Goal: Information Seeking & Learning: Learn about a topic

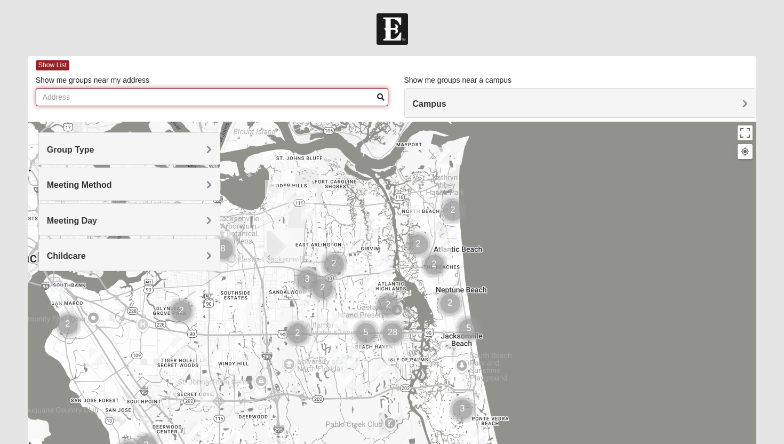
click at [215, 96] on input "Show me groups near my address" at bounding box center [212, 97] width 353 height 18
type input "[STREET_ADDRESS]"
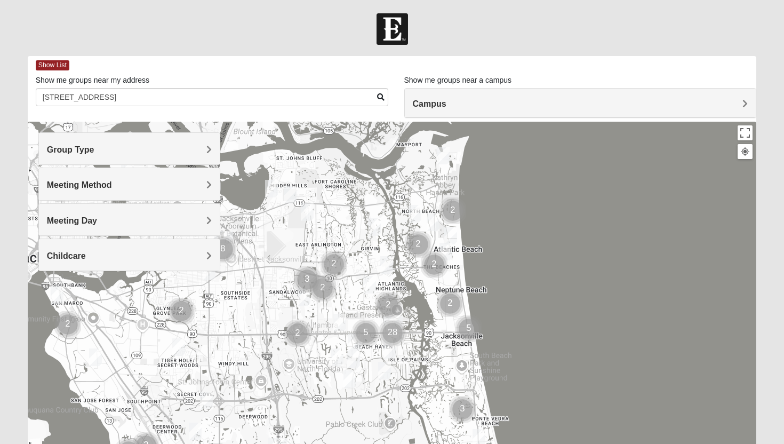
click at [423, 107] on span "Campus" at bounding box center [430, 103] width 34 height 9
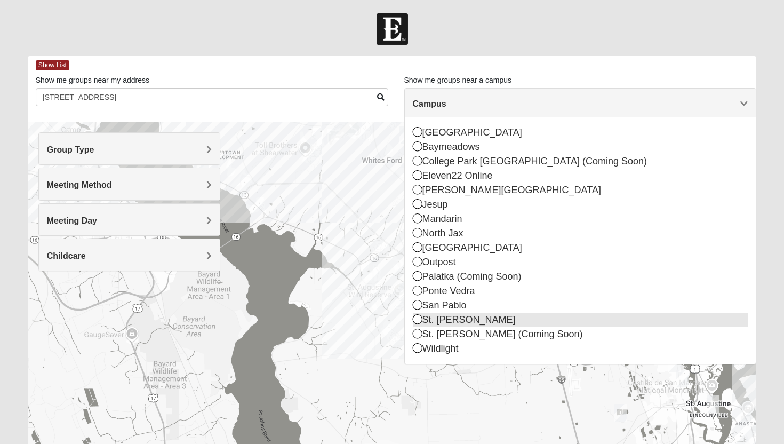
click at [441, 322] on div "St. [PERSON_NAME]" at bounding box center [581, 320] width 336 height 14
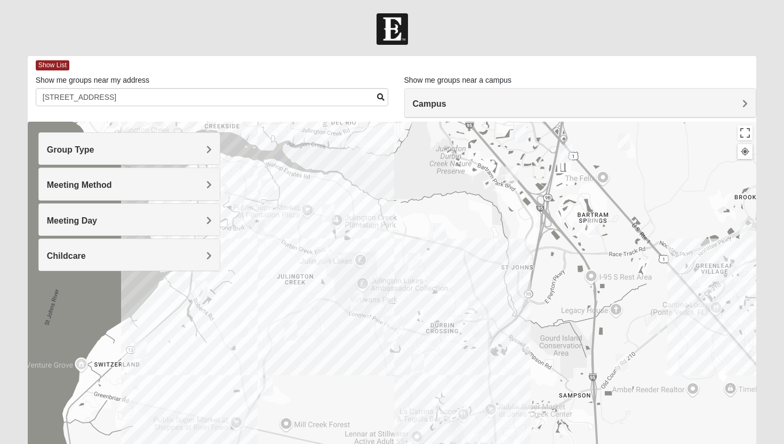
click at [170, 146] on h4 "Group Type" at bounding box center [129, 150] width 165 height 10
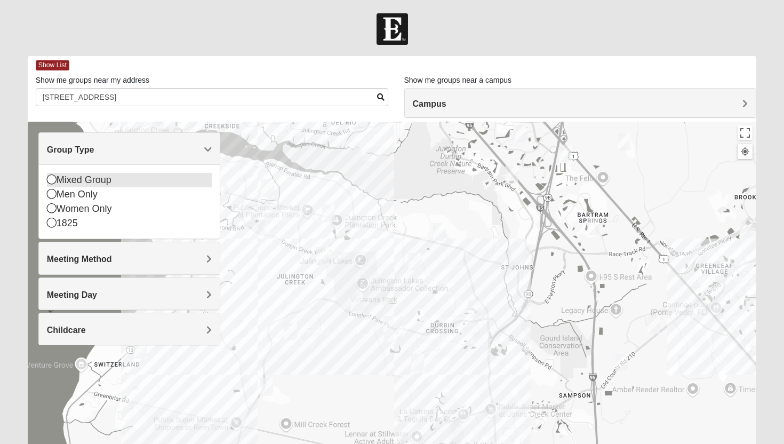
click at [52, 180] on icon at bounding box center [52, 179] width 10 height 10
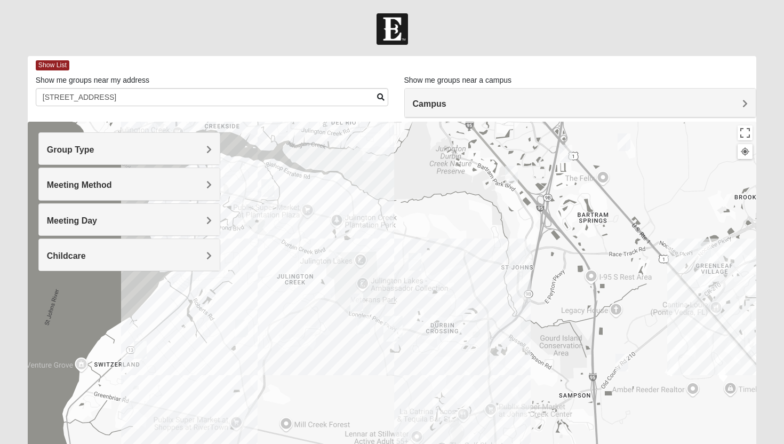
click at [127, 150] on h4 "Group Type" at bounding box center [129, 150] width 165 height 10
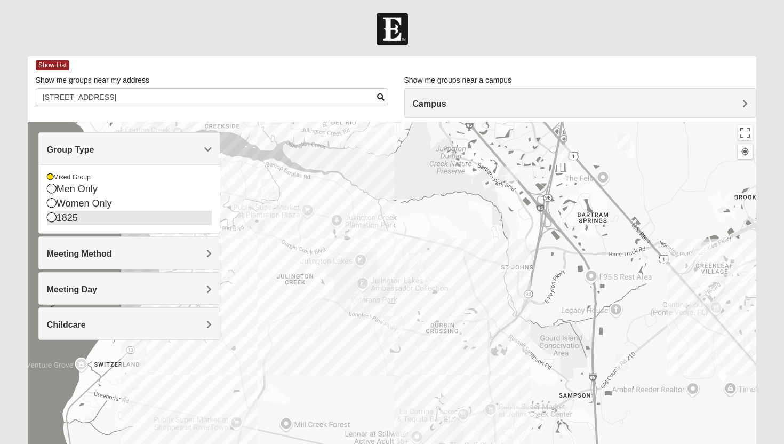
click at [51, 216] on icon at bounding box center [52, 217] width 10 height 10
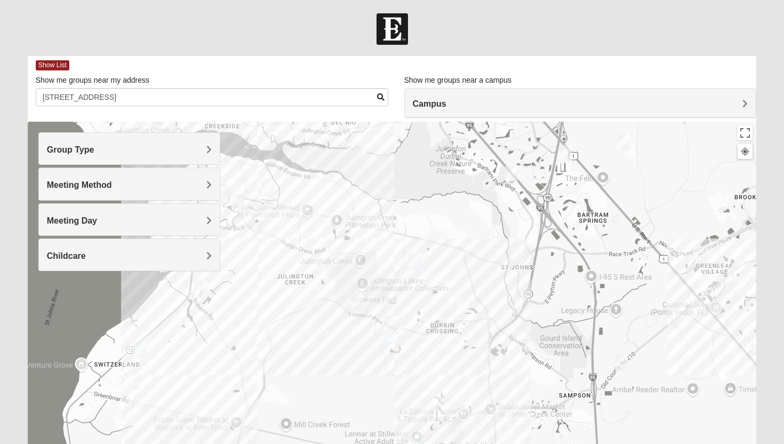
click at [132, 141] on div "Group Type" at bounding box center [129, 148] width 181 height 31
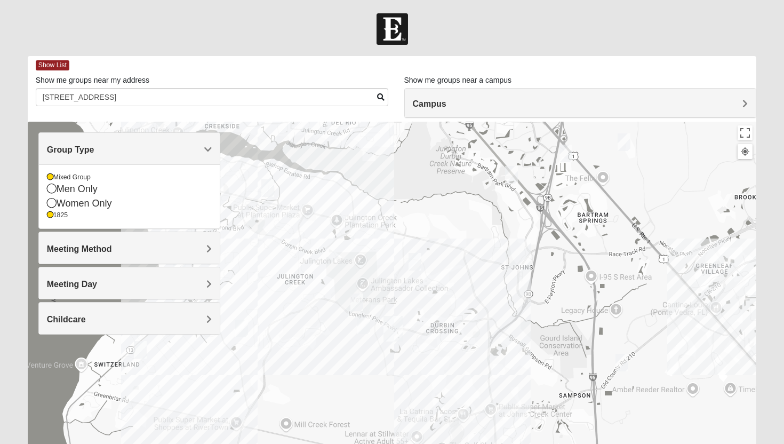
click at [125, 249] on h4 "Meeting Method" at bounding box center [129, 249] width 165 height 10
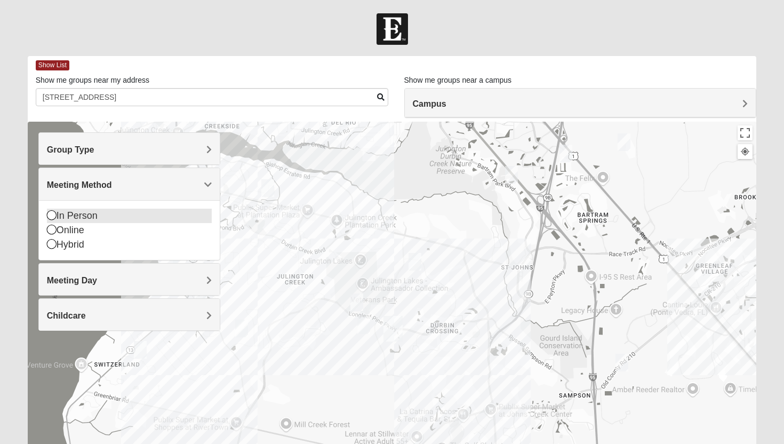
click at [50, 215] on icon at bounding box center [52, 215] width 10 height 10
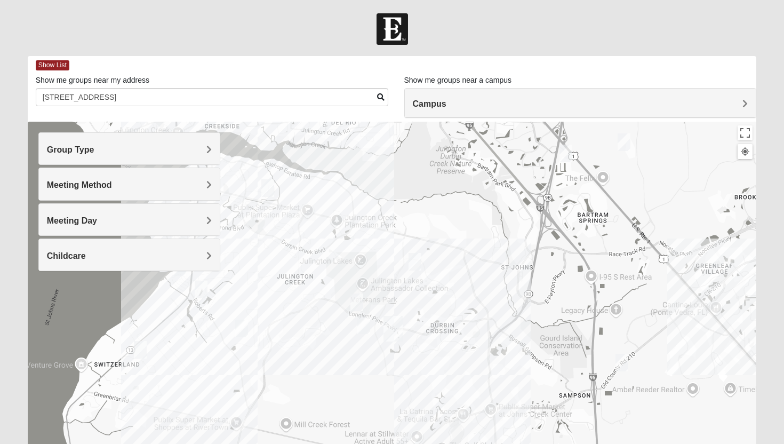
click at [110, 223] on h4 "Meeting Day" at bounding box center [129, 221] width 165 height 10
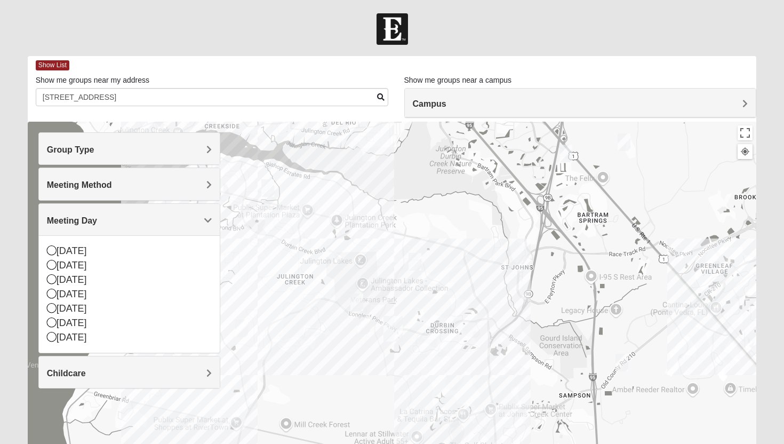
click at [469, 114] on div "Campus" at bounding box center [581, 103] width 352 height 29
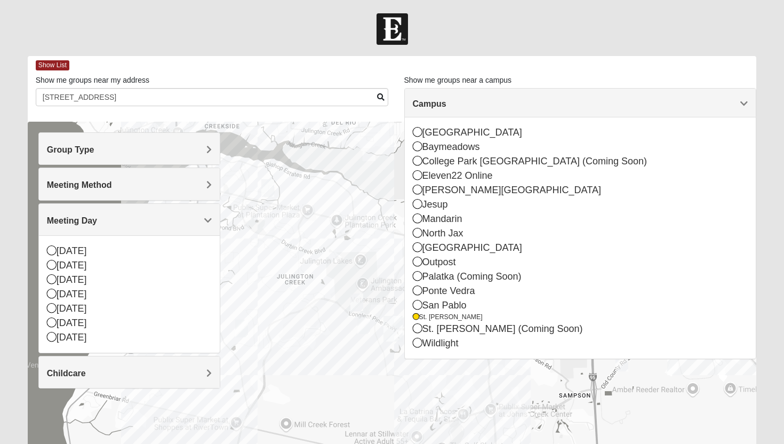
click at [458, 51] on form "Hello [PERSON_NAME] My Account Log Out Find A Group Error" at bounding box center [392, 300] width 784 height 574
click at [52, 307] on icon at bounding box center [52, 308] width 10 height 10
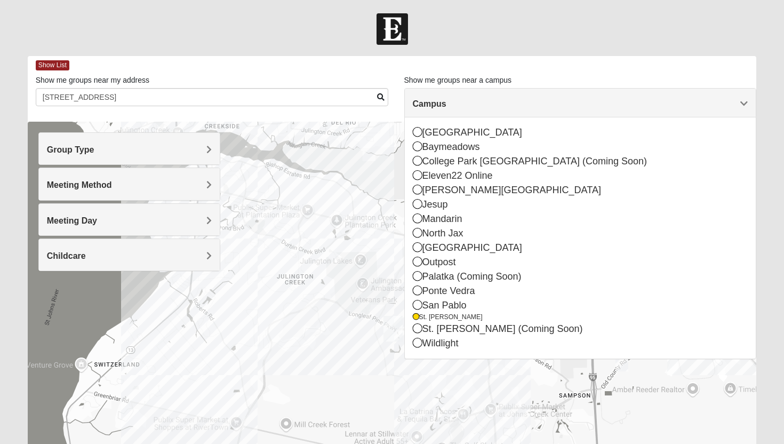
click at [99, 260] on h4 "Childcare" at bounding box center [129, 256] width 165 height 10
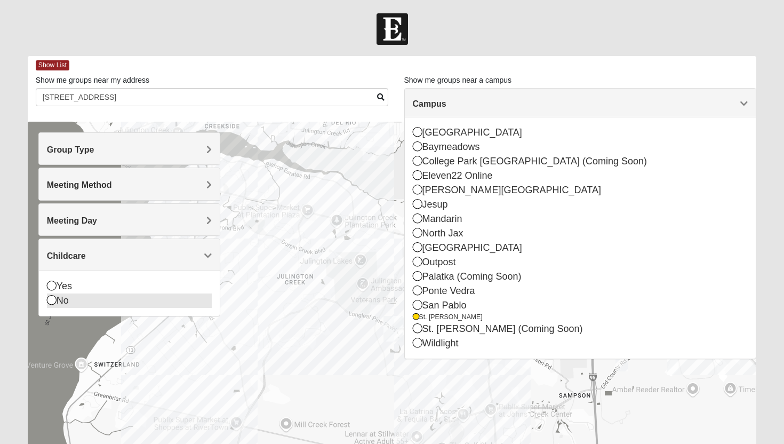
click at [52, 304] on icon at bounding box center [52, 300] width 10 height 10
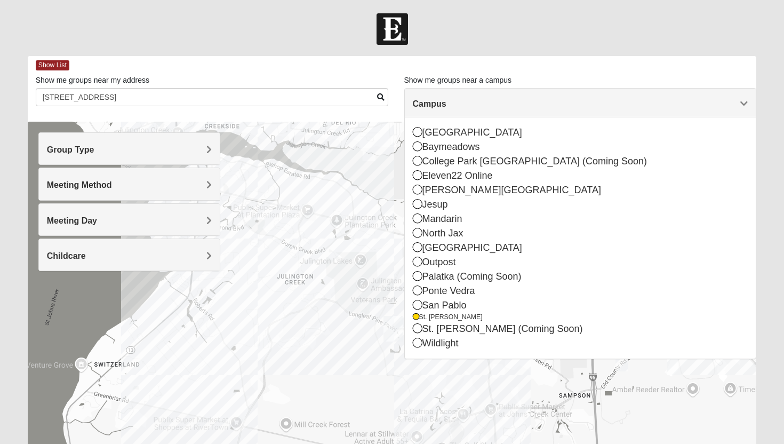
click at [666, 52] on form "Hello [PERSON_NAME] My Account Log Out Find A Group Error" at bounding box center [392, 300] width 784 height 574
click at [447, 102] on span "Campus" at bounding box center [430, 103] width 34 height 9
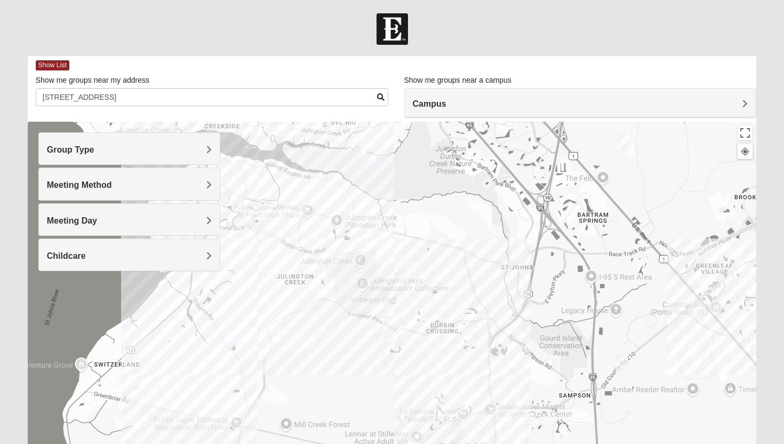
click at [619, 362] on img "Mixed Klein 32095" at bounding box center [622, 363] width 13 height 18
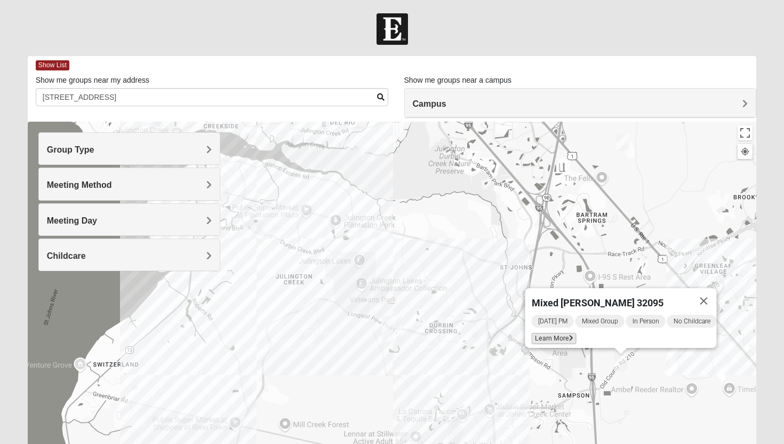
click at [551, 333] on span "Learn More" at bounding box center [554, 338] width 45 height 11
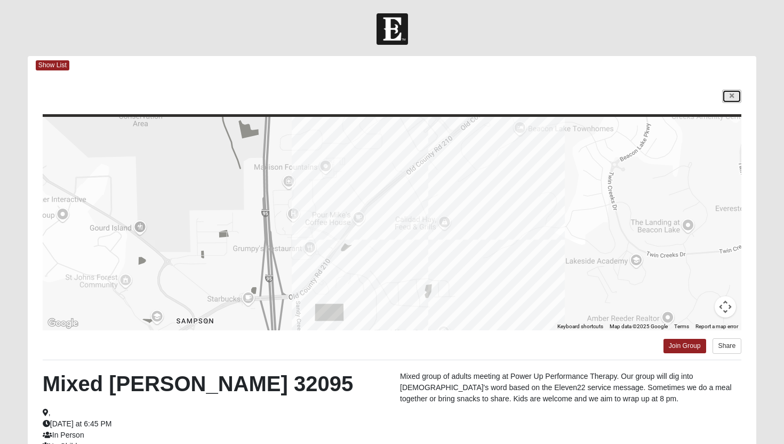
click at [739, 93] on link at bounding box center [731, 96] width 19 height 13
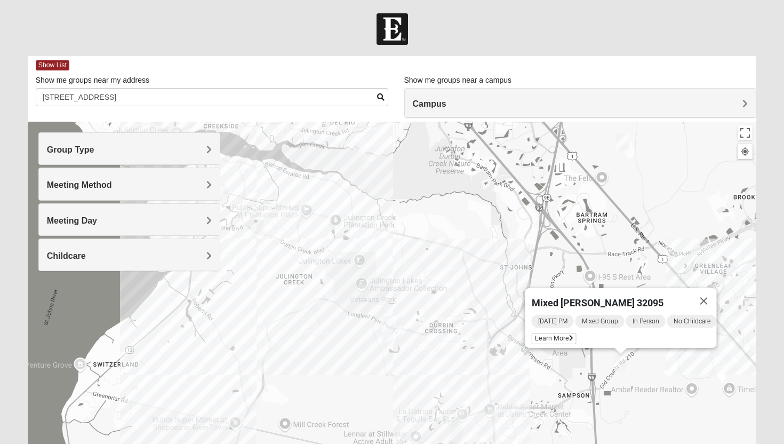
click at [629, 141] on img "Mixed Remley 32081" at bounding box center [623, 142] width 13 height 18
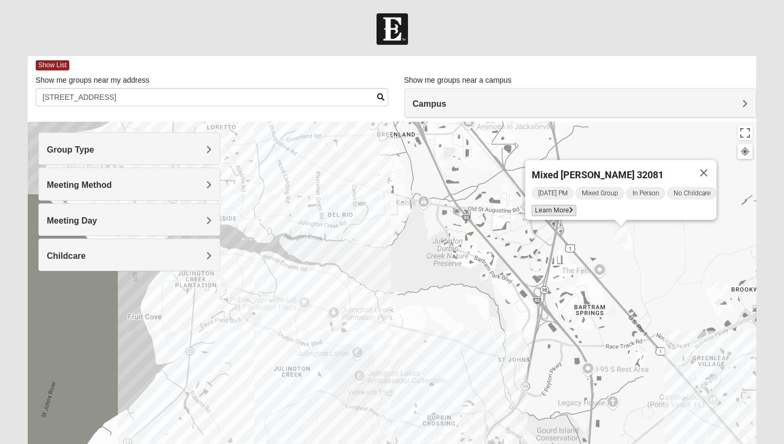
click at [533, 206] on span "Learn More" at bounding box center [554, 210] width 45 height 11
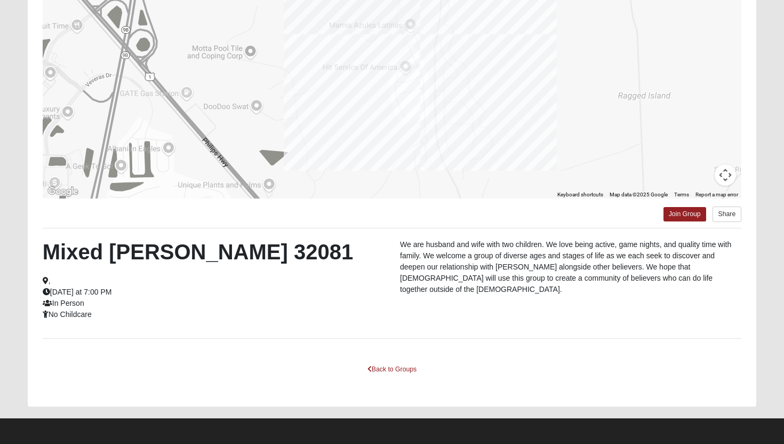
scroll to position [133, 0]
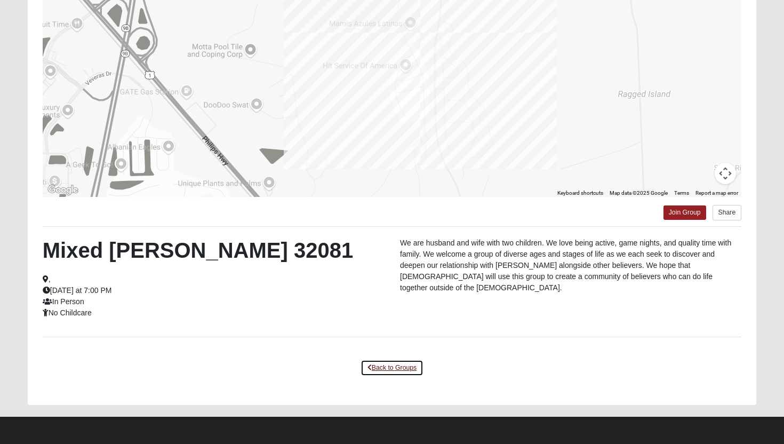
click at [377, 366] on link "Back to Groups" at bounding box center [392, 368] width 63 height 17
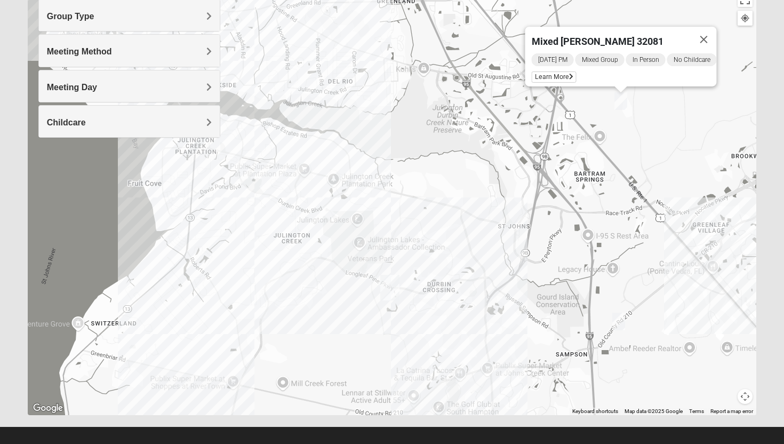
click at [615, 321] on img "Mixed Klein 32095" at bounding box center [618, 322] width 13 height 18
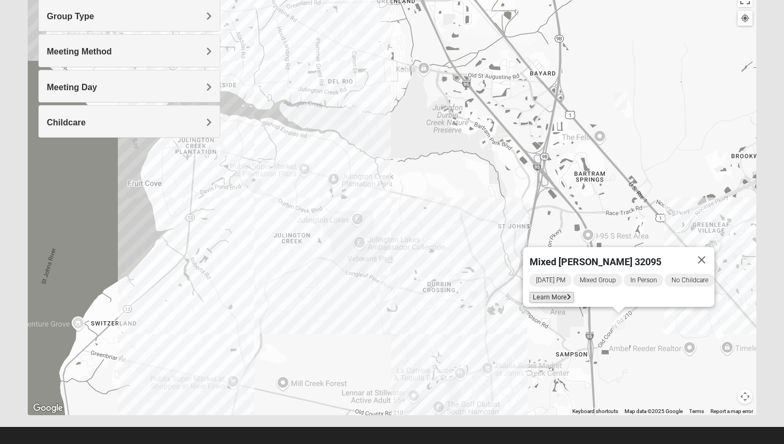
click at [545, 292] on span "Learn More" at bounding box center [552, 297] width 45 height 11
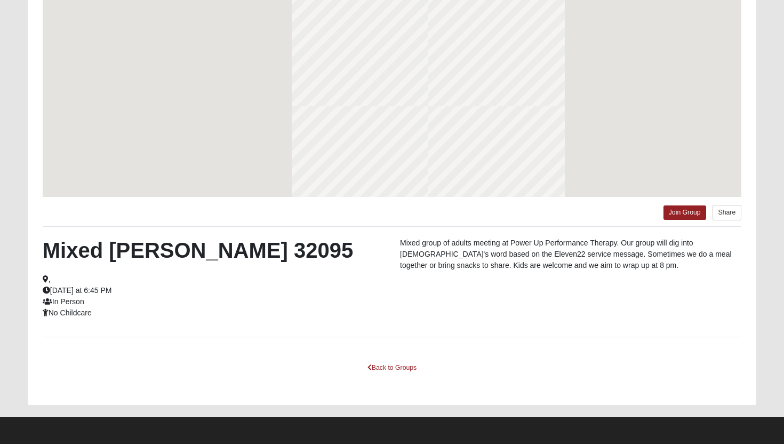
scroll to position [86, 0]
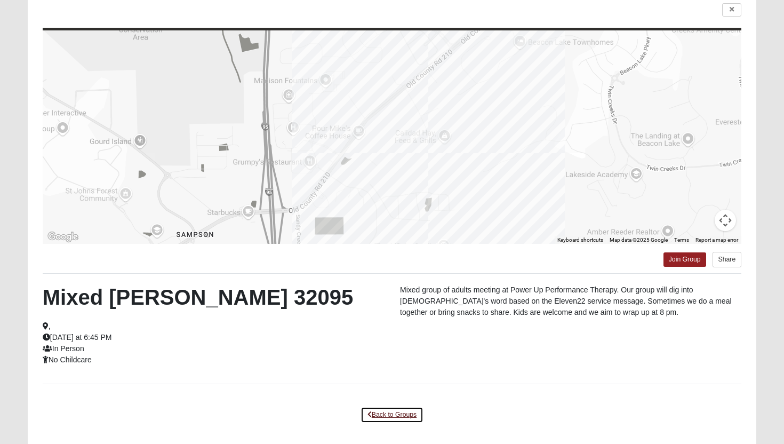
click at [406, 411] on link "Back to Groups" at bounding box center [392, 415] width 63 height 17
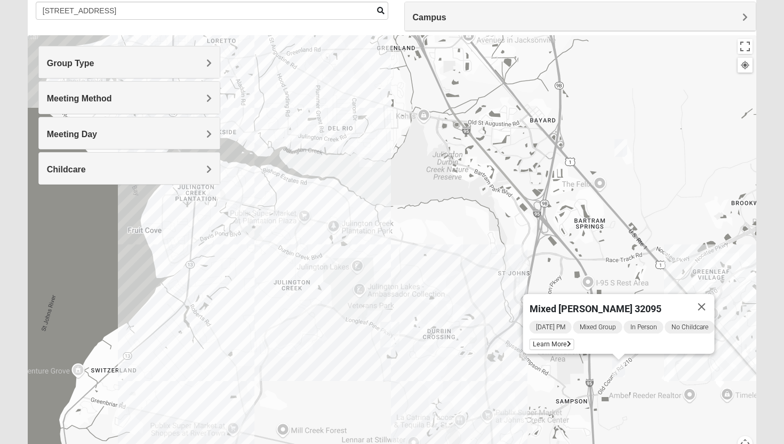
click at [165, 61] on h4 "Group Type" at bounding box center [129, 63] width 165 height 10
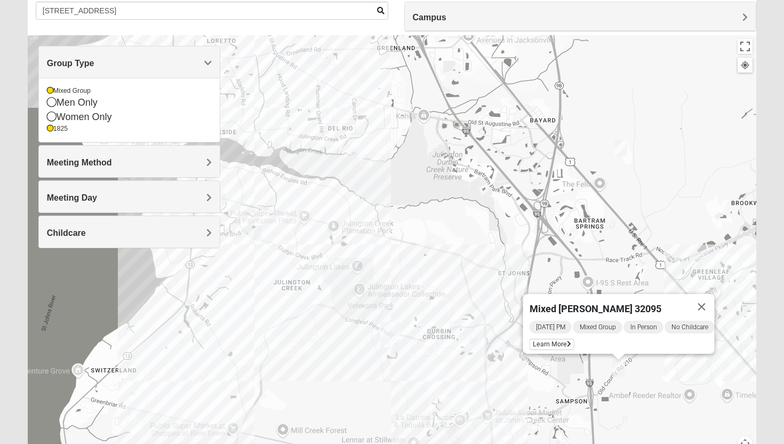
click at [165, 61] on h4 "Group Type" at bounding box center [129, 63] width 165 height 10
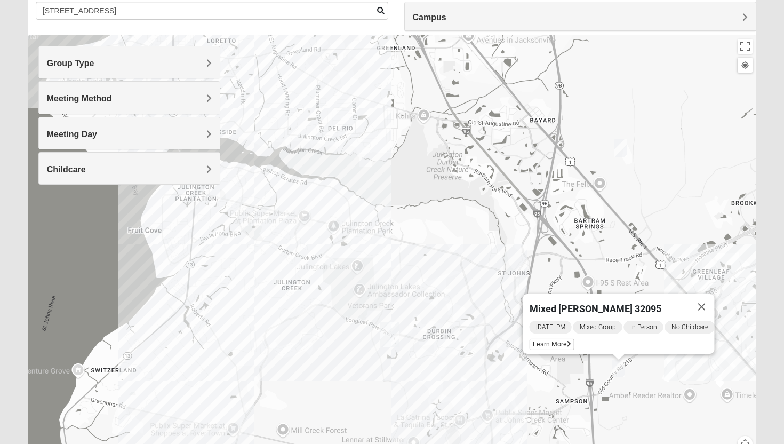
click at [152, 95] on h4 "Meeting Method" at bounding box center [129, 98] width 165 height 10
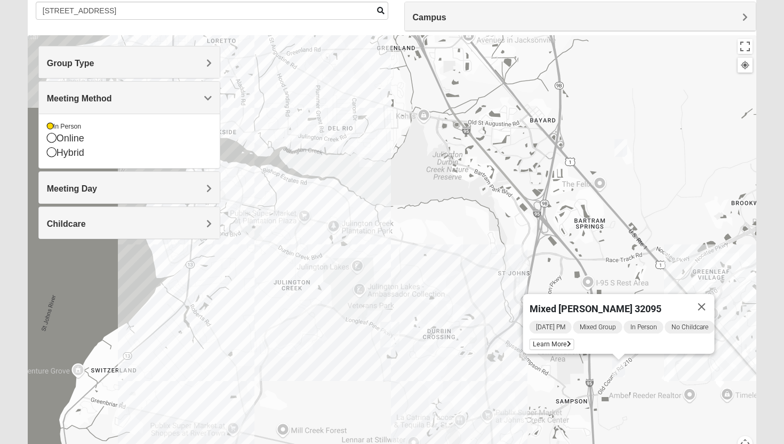
click at [152, 95] on h4 "Meeting Method" at bounding box center [129, 98] width 165 height 10
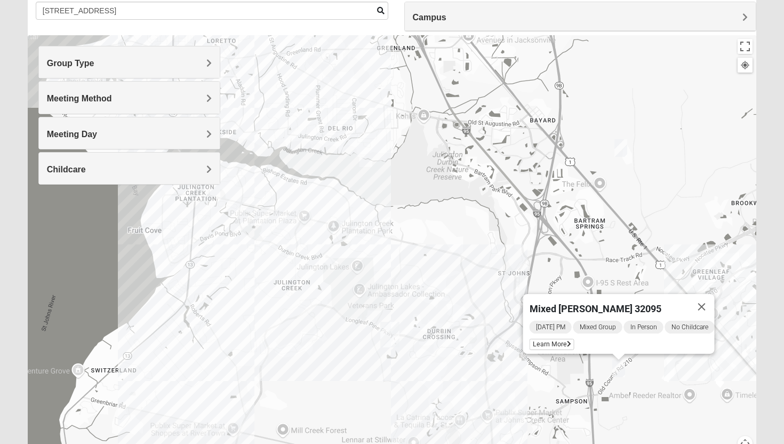
click at [142, 134] on h4 "Meeting Day" at bounding box center [129, 134] width 165 height 10
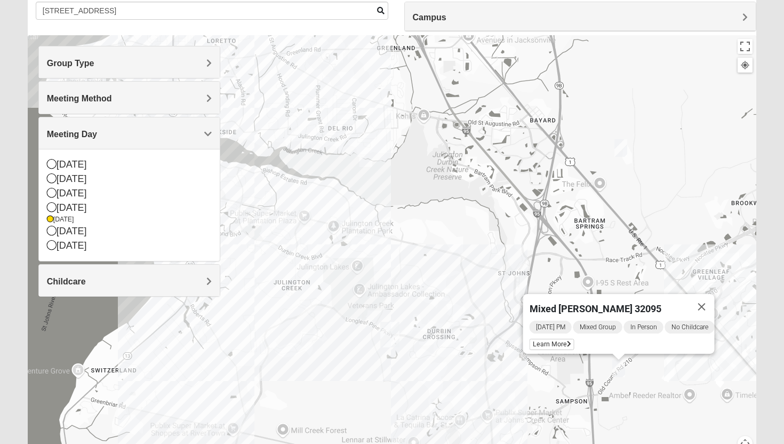
click at [142, 134] on h4 "Meeting Day" at bounding box center [129, 134] width 165 height 10
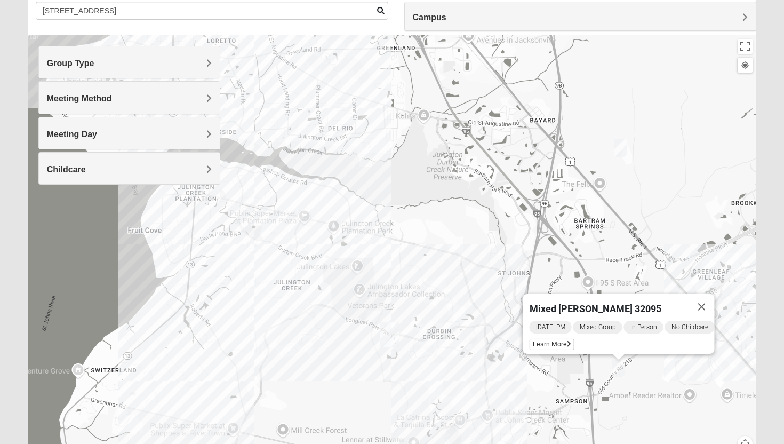
click at [138, 171] on h4 "Childcare" at bounding box center [129, 169] width 165 height 10
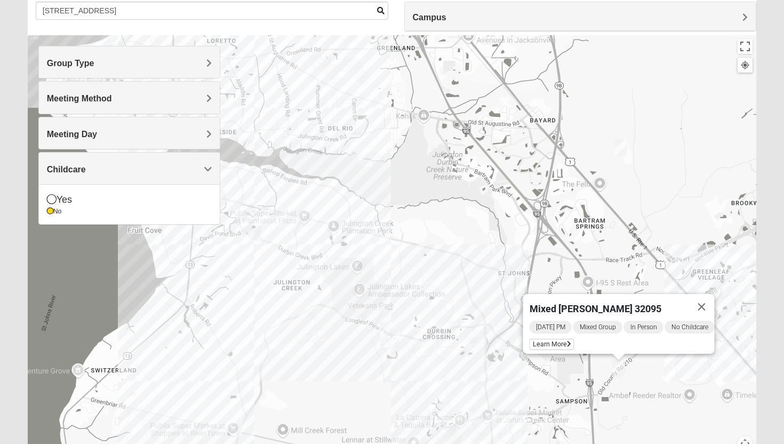
click at [138, 170] on h4 "Childcare" at bounding box center [129, 169] width 165 height 10
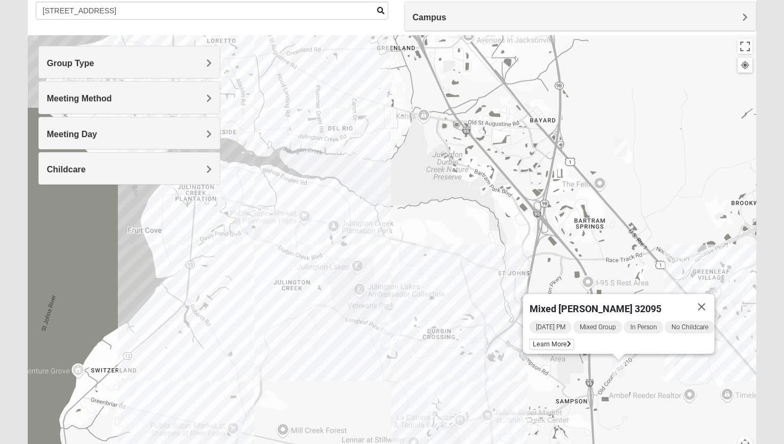
click at [135, 94] on h4 "Meeting Method" at bounding box center [129, 98] width 165 height 10
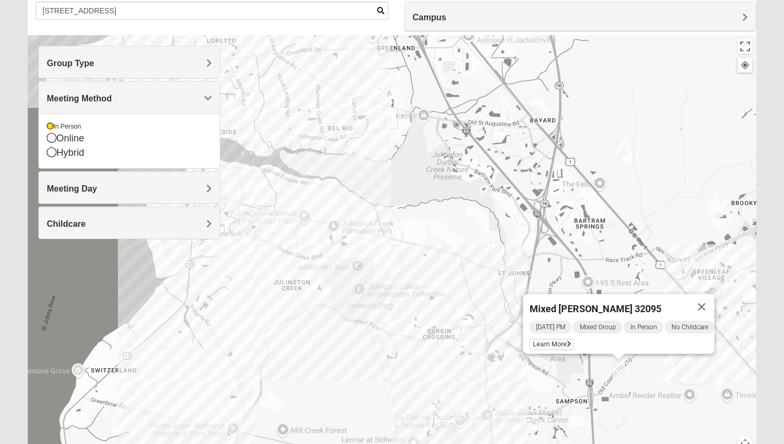
click at [121, 185] on h4 "Meeting Day" at bounding box center [129, 189] width 165 height 10
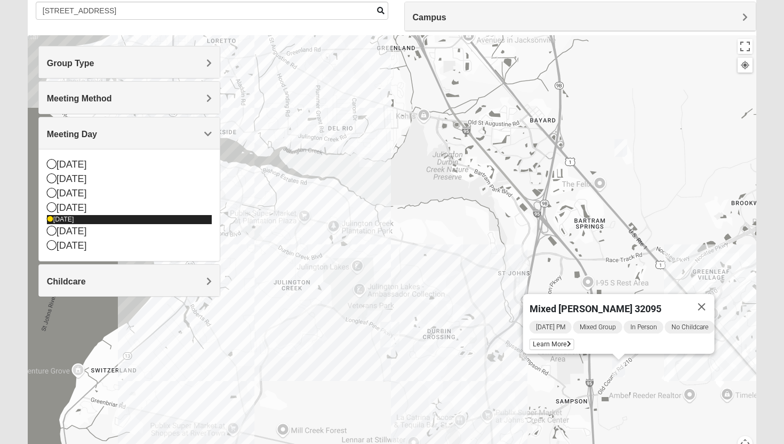
click at [51, 220] on icon at bounding box center [50, 219] width 6 height 6
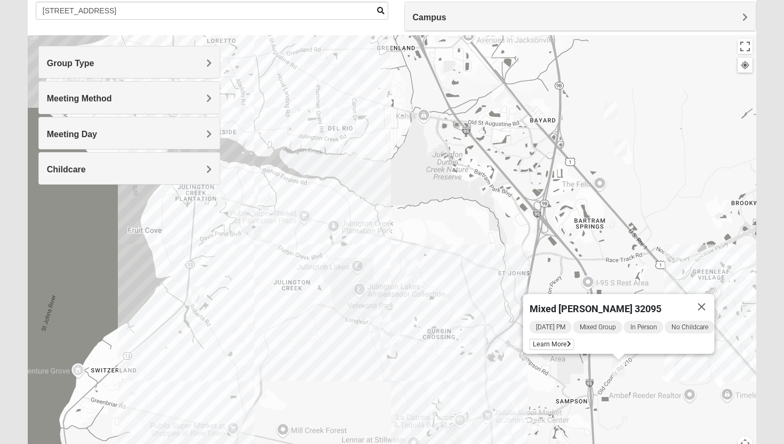
click at [108, 129] on h4 "Meeting Day" at bounding box center [129, 134] width 165 height 10
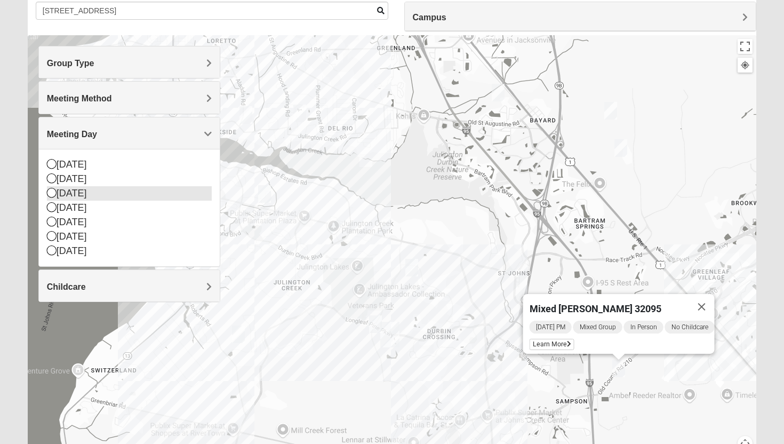
click at [49, 193] on icon at bounding box center [52, 193] width 10 height 10
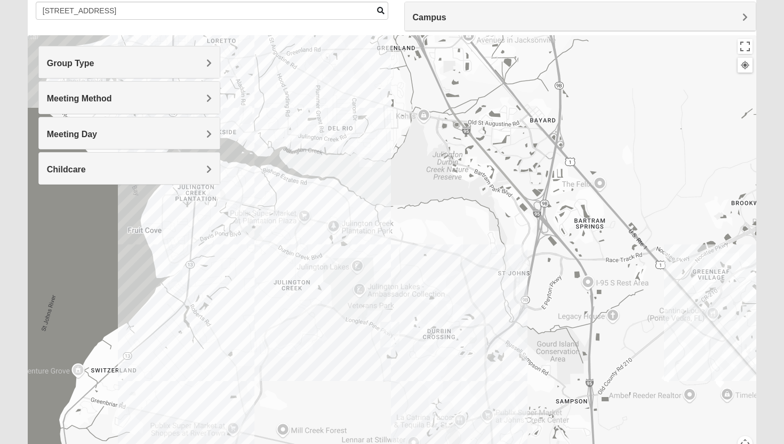
click at [178, 275] on img "1825 Mixed Lokey 32259" at bounding box center [176, 273] width 13 height 18
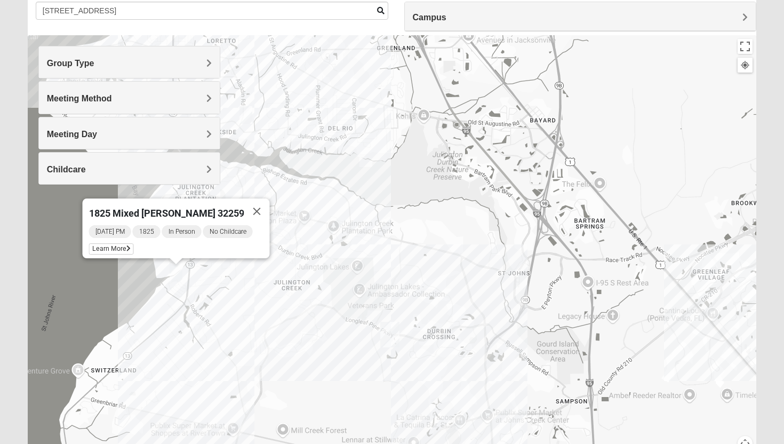
click at [248, 122] on img "1825 Mixed Lloyd 32223" at bounding box center [246, 115] width 13 height 18
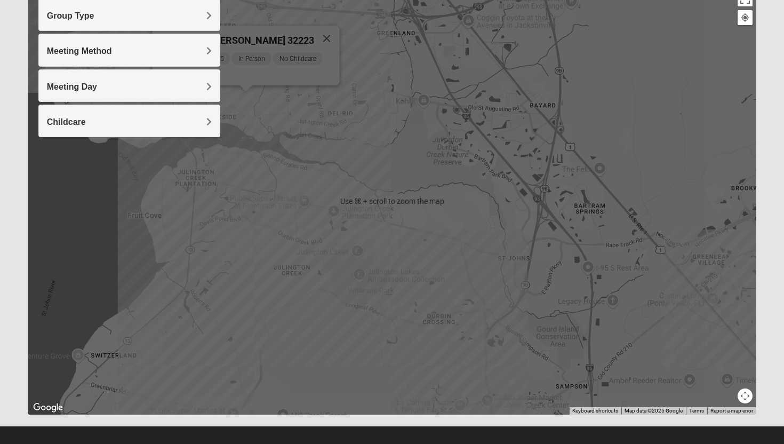
scroll to position [136, 0]
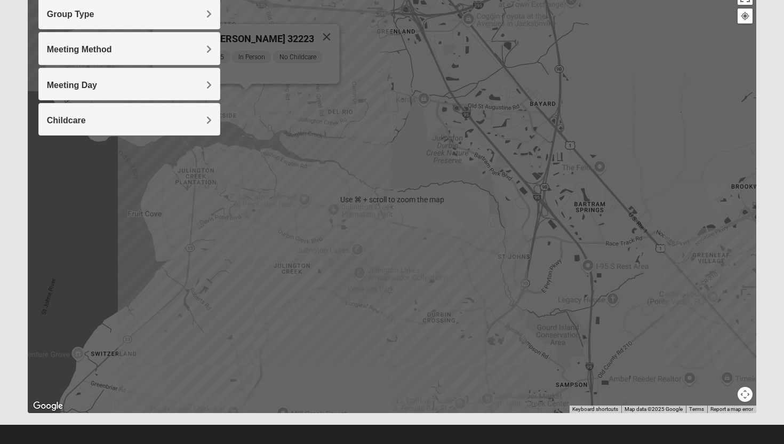
click at [402, 171] on div "1825 Mixed [PERSON_NAME] 32223 [DATE] PM 1825 In Person No Childcare Learn More" at bounding box center [392, 199] width 729 height 427
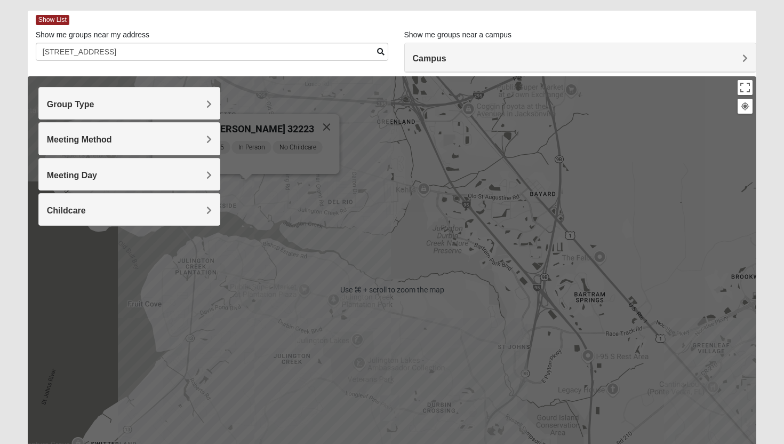
scroll to position [0, 0]
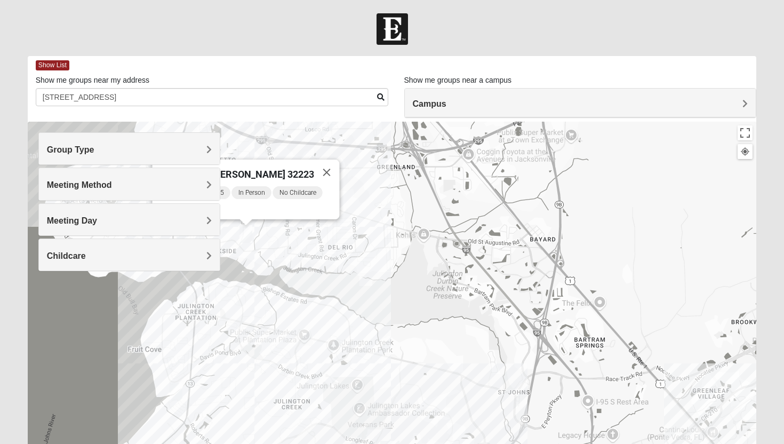
click at [273, 271] on div "1825 Mixed [PERSON_NAME] 32223 [DATE] PM 1825 In Person No Childcare Learn More" at bounding box center [392, 335] width 729 height 427
drag, startPoint x: 272, startPoint y: 202, endPoint x: 352, endPoint y: 218, distance: 81.6
click at [352, 218] on div "1825 Mixed [PERSON_NAME] 32223 [DATE] PM 1825 In Person No Childcare Learn More" at bounding box center [392, 335] width 729 height 427
click at [323, 164] on button "Close" at bounding box center [327, 173] width 26 height 26
click at [160, 184] on h4 "Meeting Method" at bounding box center [129, 185] width 165 height 10
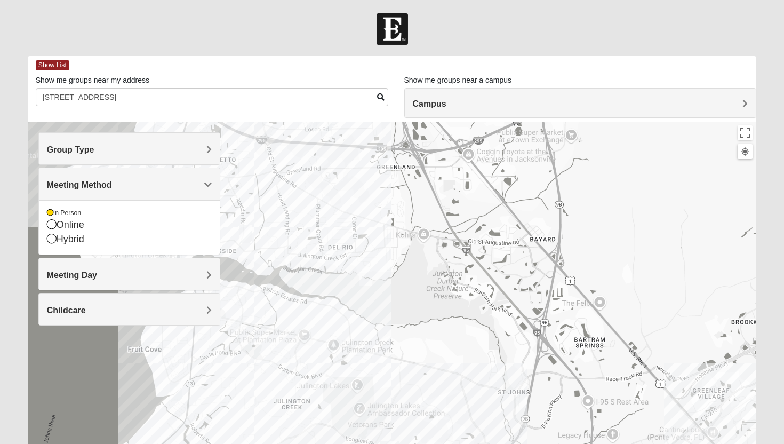
click at [118, 152] on h4 "Group Type" at bounding box center [129, 150] width 165 height 10
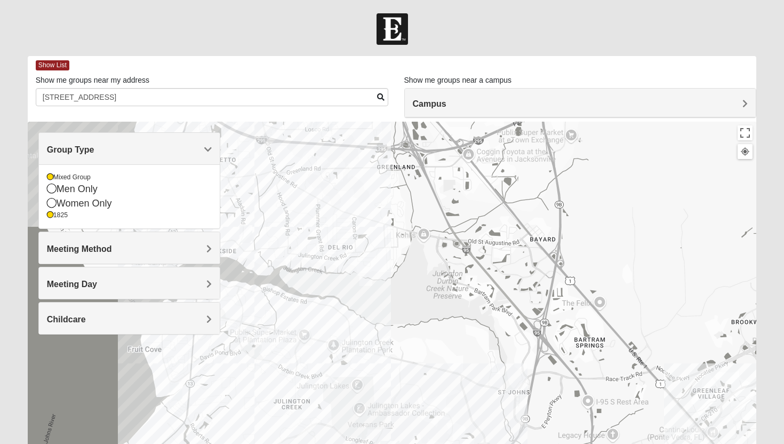
click at [93, 285] on span "Meeting Day" at bounding box center [72, 284] width 50 height 9
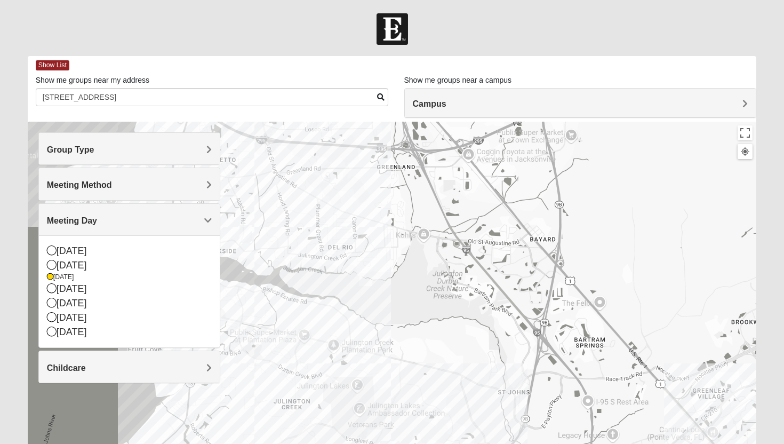
click at [341, 227] on div at bounding box center [392, 335] width 729 height 427
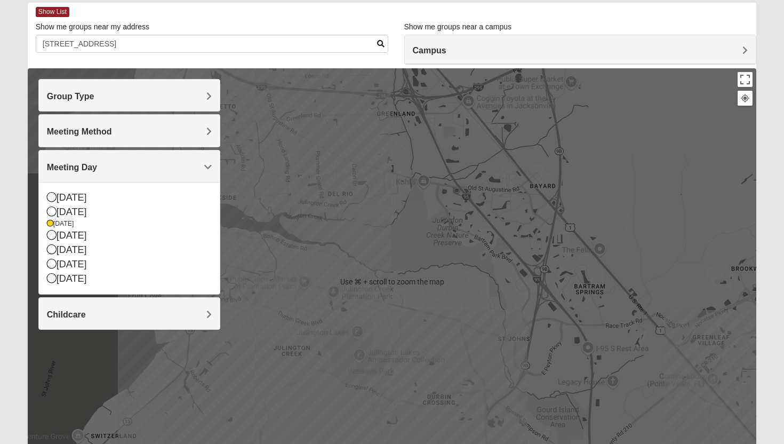
scroll to position [21, 0]
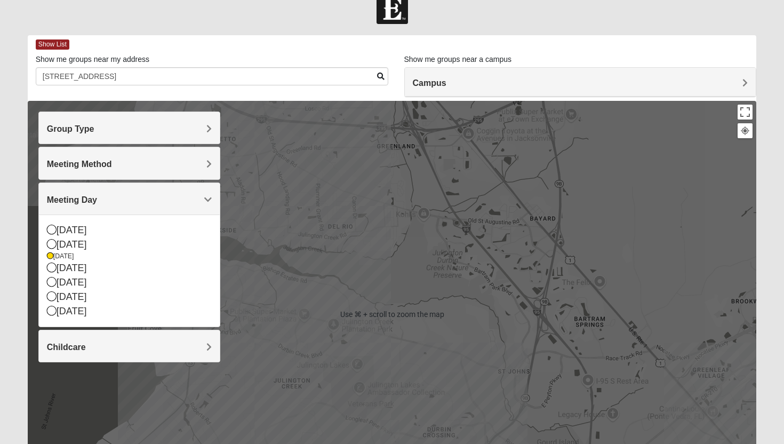
click at [459, 81] on h4 "Campus" at bounding box center [581, 83] width 336 height 10
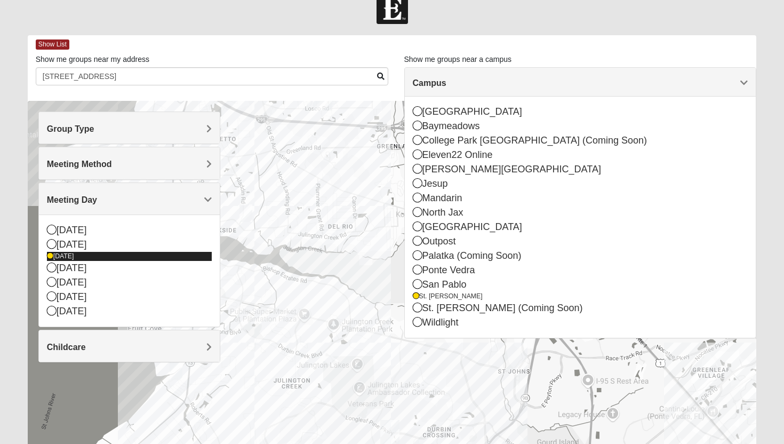
click at [50, 257] on icon at bounding box center [50, 256] width 6 height 6
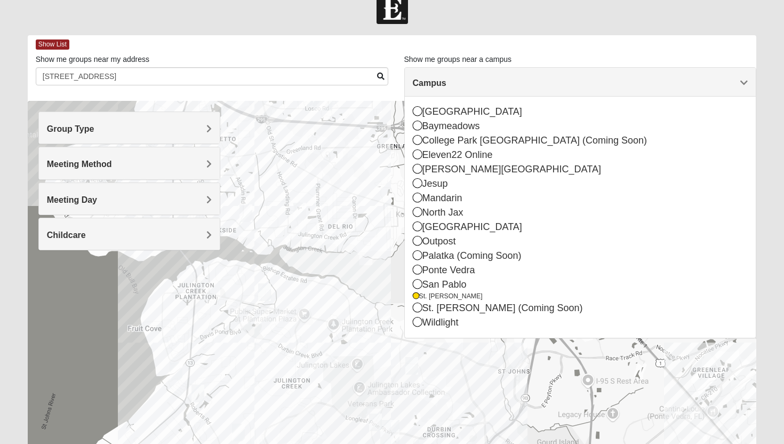
click at [74, 206] on div "Meeting Day" at bounding box center [129, 198] width 181 height 31
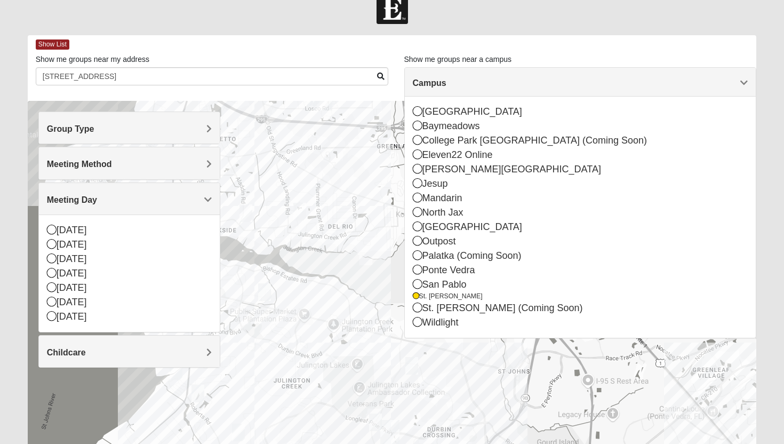
click at [305, 216] on img "Mixed Eler 32258" at bounding box center [299, 212] width 13 height 18
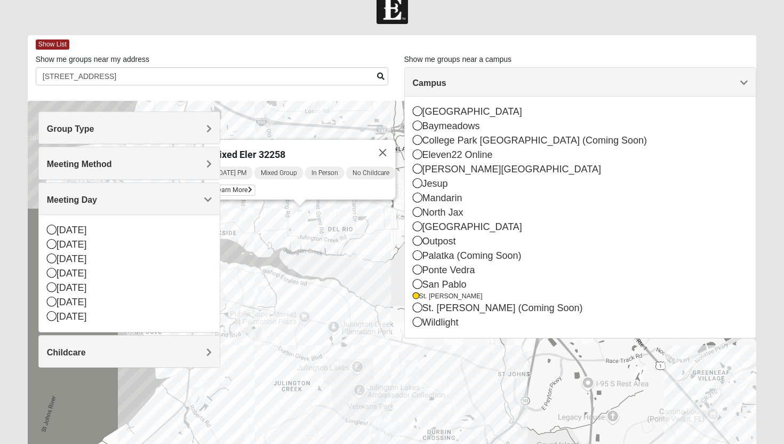
click at [269, 297] on img "Mixed Knowles 32259" at bounding box center [264, 295] width 13 height 18
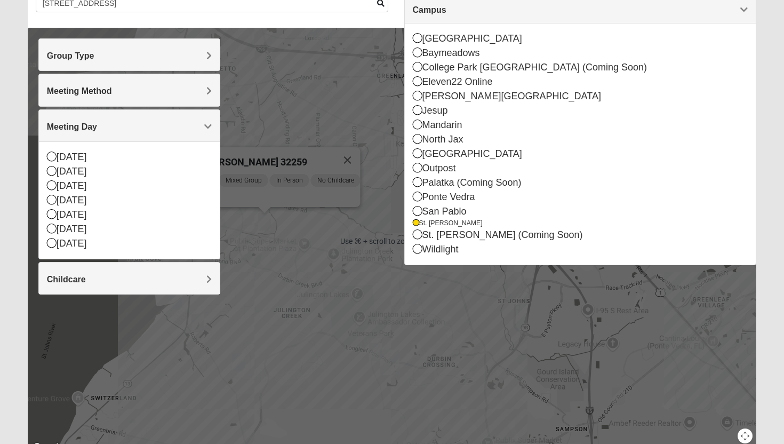
scroll to position [97, 0]
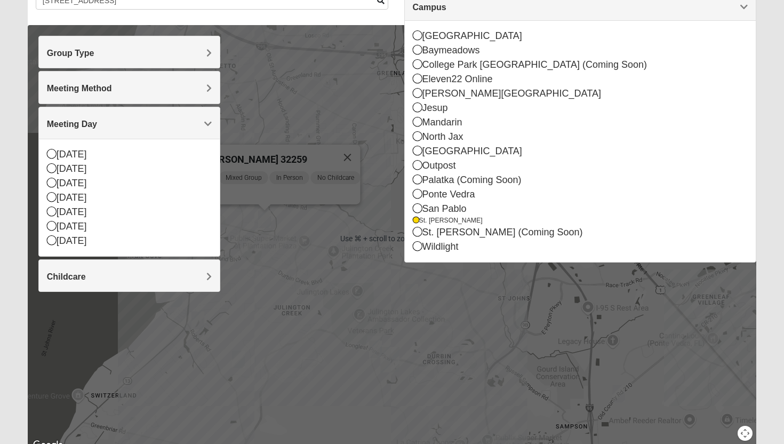
click at [195, 316] on img "1825 Mixed Welch 32259" at bounding box center [198, 321] width 13 height 18
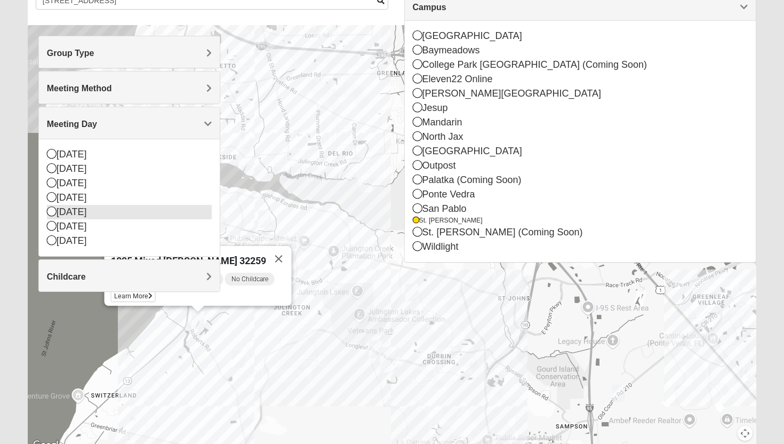
click at [53, 208] on icon at bounding box center [52, 211] width 10 height 10
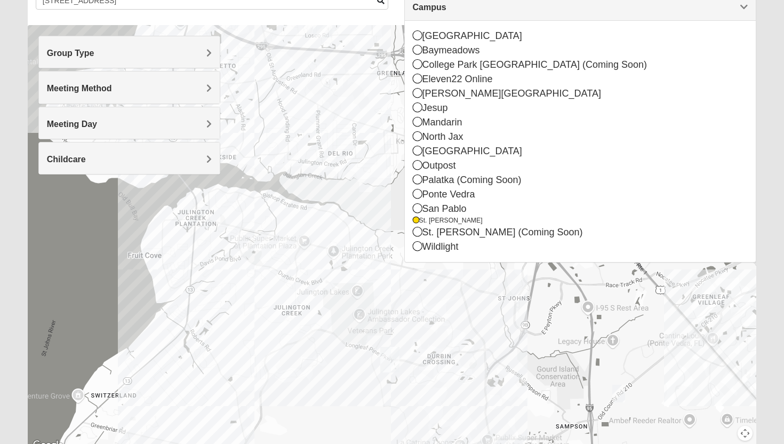
click at [344, 233] on div at bounding box center [392, 238] width 729 height 427
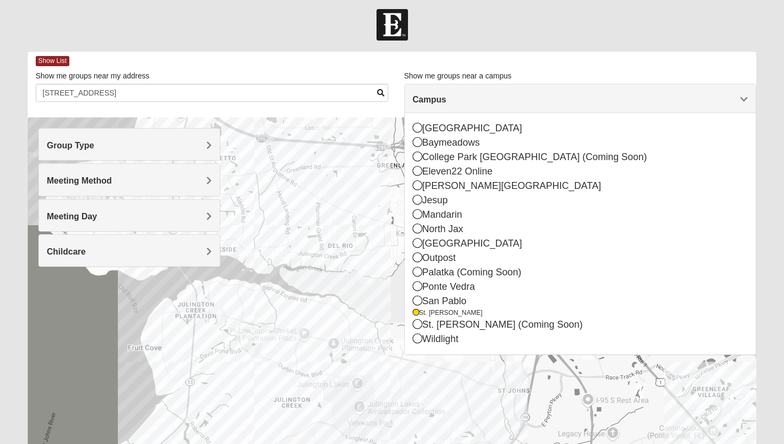
scroll to position [0, 0]
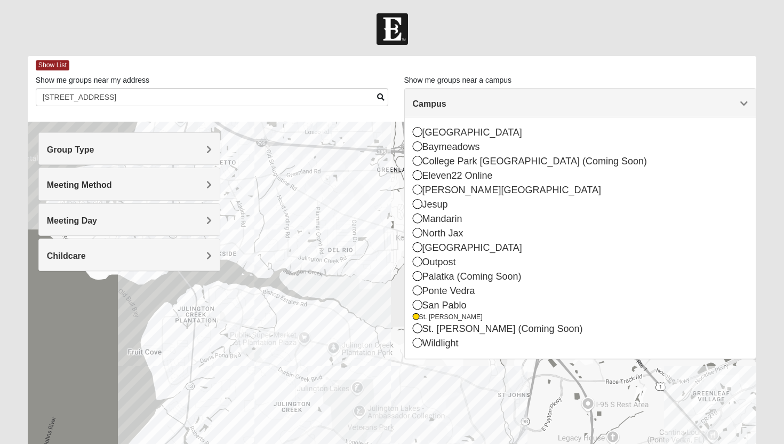
click at [447, 100] on span "Campus" at bounding box center [430, 103] width 34 height 9
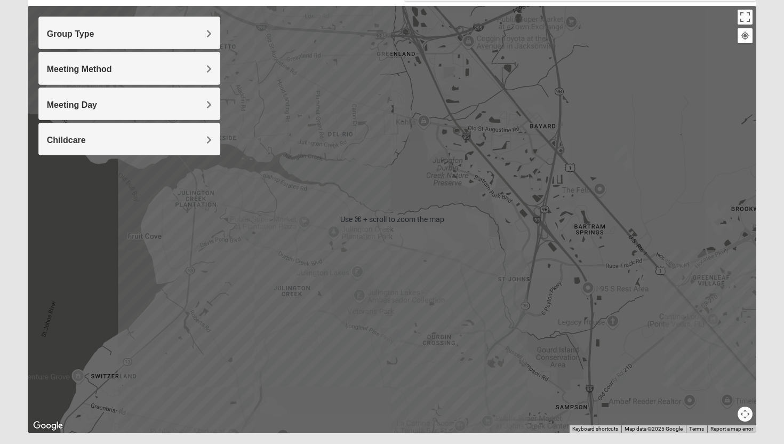
scroll to position [118, 0]
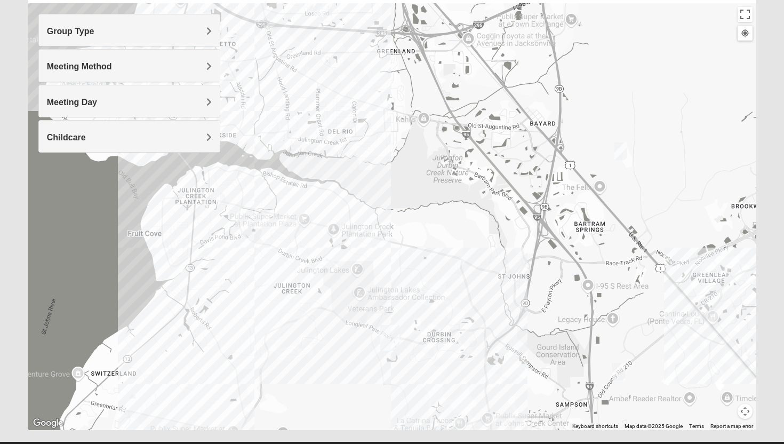
click at [620, 152] on img "Mixed Remley 32081" at bounding box center [621, 151] width 13 height 18
click at [553, 124] on span "Learn More" at bounding box center [554, 127] width 45 height 11
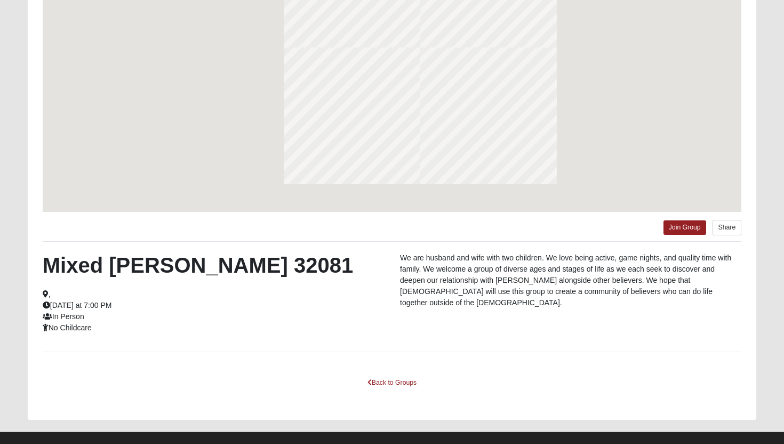
scroll to position [71, 0]
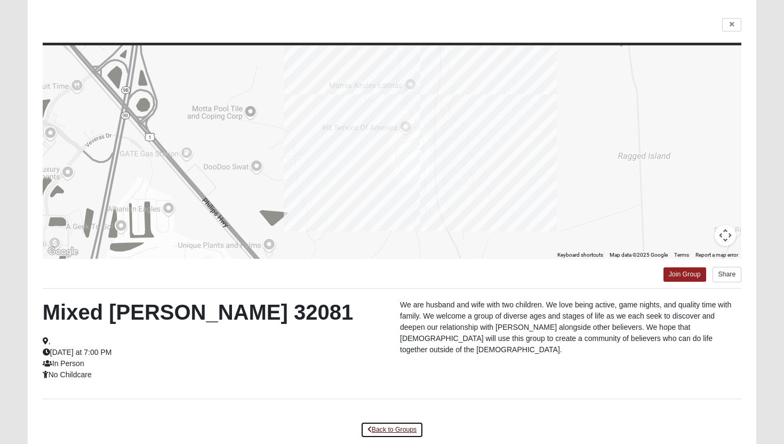
click at [402, 426] on link "Back to Groups" at bounding box center [392, 429] width 63 height 17
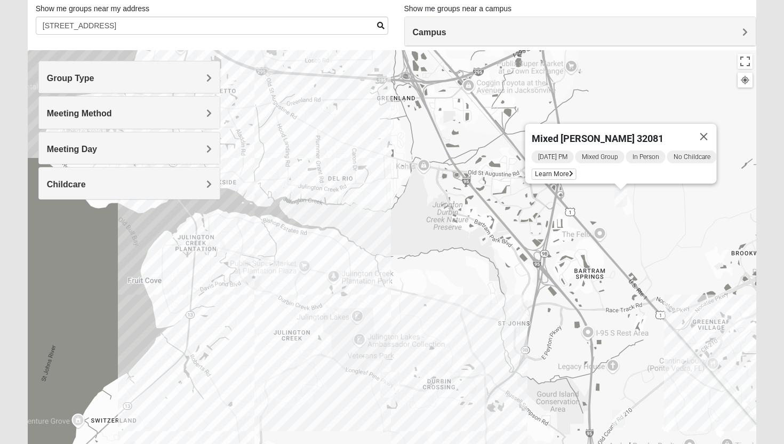
click at [620, 420] on img "Mixed Klein 32095" at bounding box center [618, 419] width 13 height 18
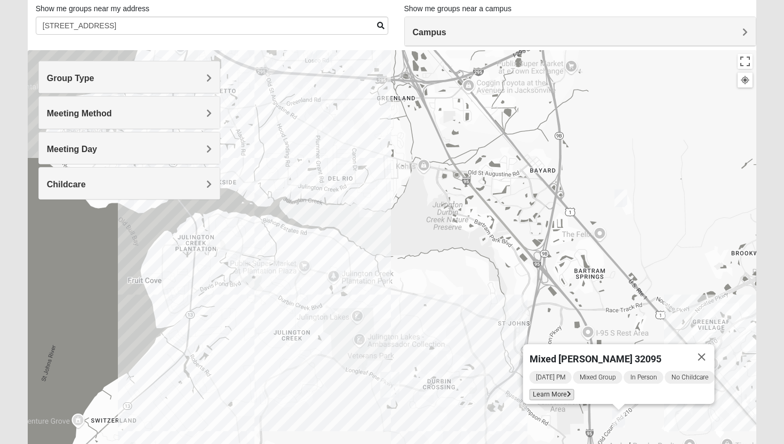
click at [557, 391] on span "Learn More" at bounding box center [552, 394] width 45 height 11
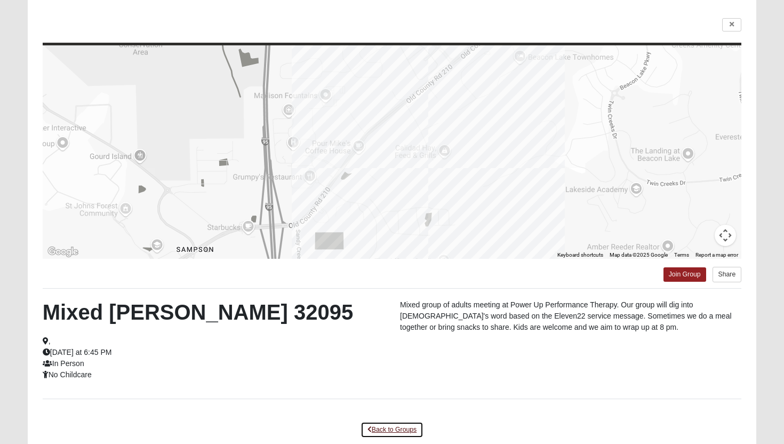
click at [411, 431] on link "Back to Groups" at bounding box center [392, 429] width 63 height 17
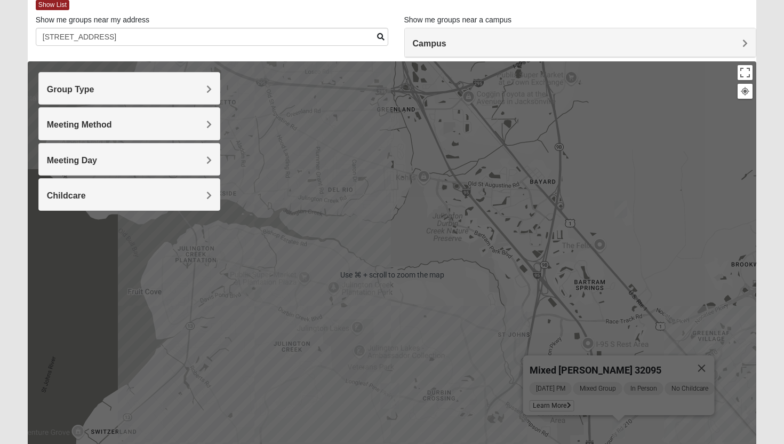
scroll to position [0, 0]
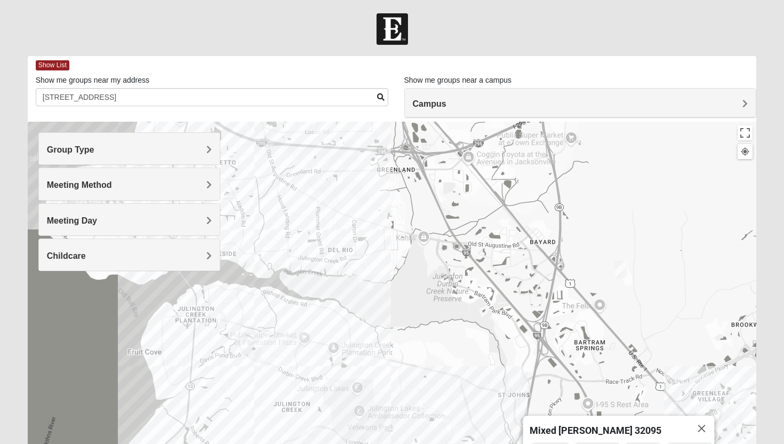
click at [167, 140] on div "Group Type" at bounding box center [129, 148] width 181 height 31
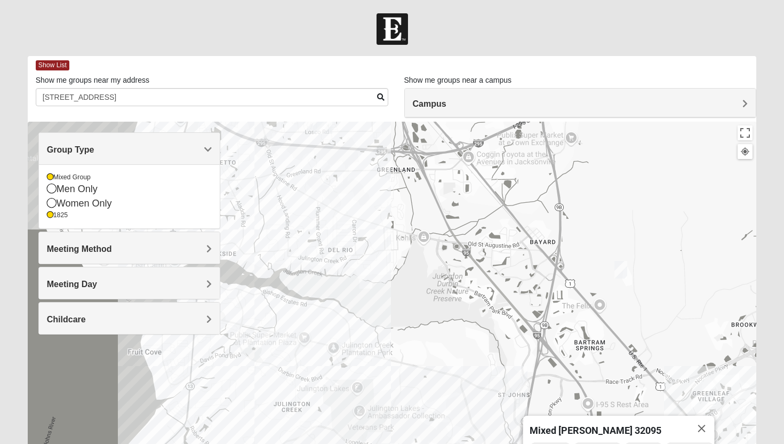
click at [125, 246] on h4 "Meeting Method" at bounding box center [129, 249] width 165 height 10
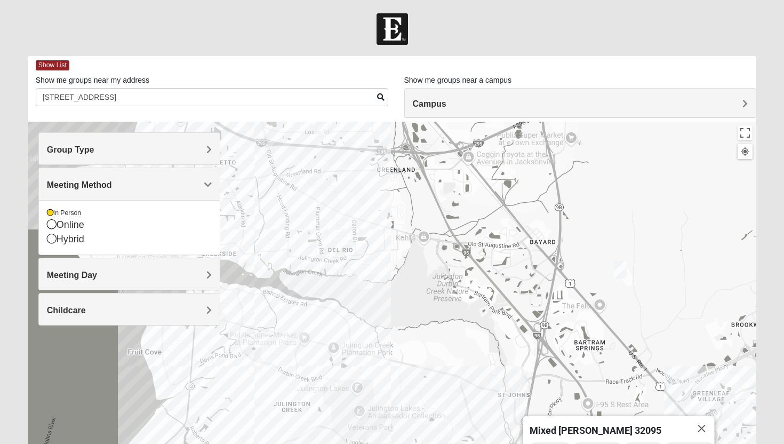
click at [170, 181] on h4 "Meeting Method" at bounding box center [129, 185] width 165 height 10
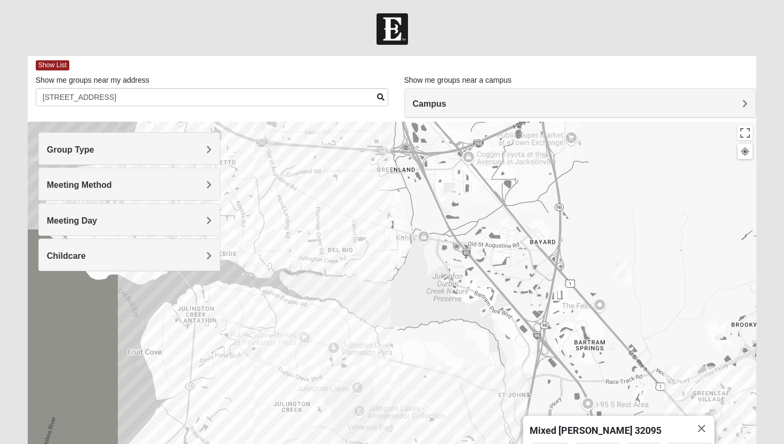
click at [150, 216] on h4 "Meeting Day" at bounding box center [129, 221] width 165 height 10
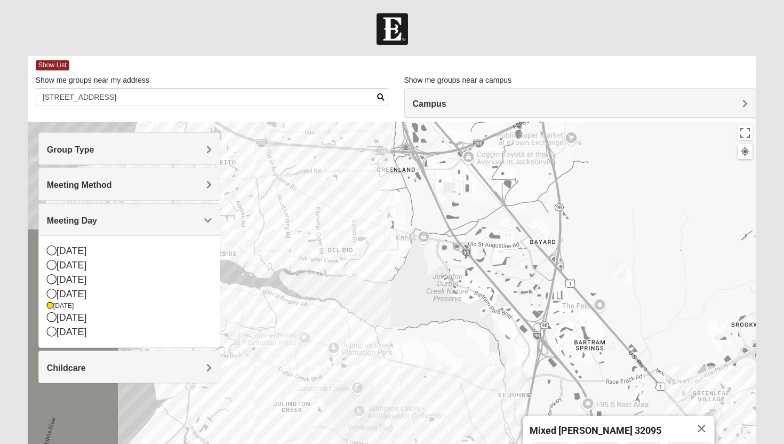
click at [150, 216] on h4 "Meeting Day" at bounding box center [129, 221] width 165 height 10
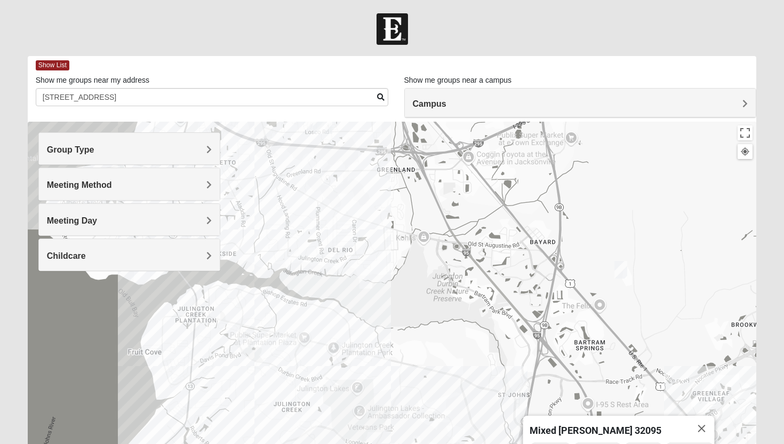
click at [133, 257] on h4 "Childcare" at bounding box center [129, 256] width 165 height 10
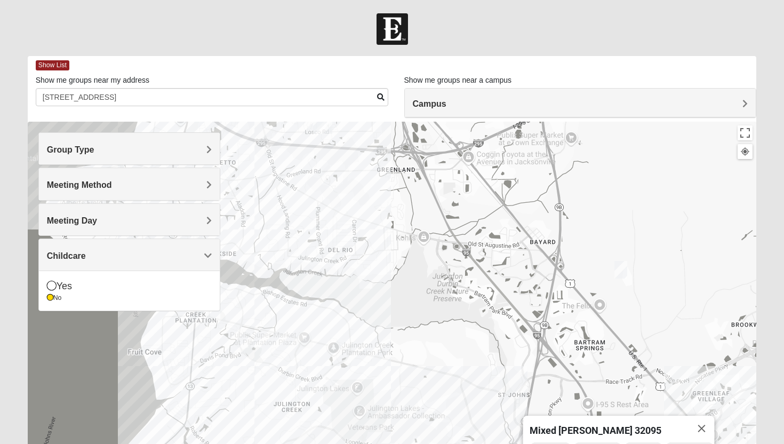
click at [133, 257] on h4 "Childcare" at bounding box center [129, 256] width 165 height 10
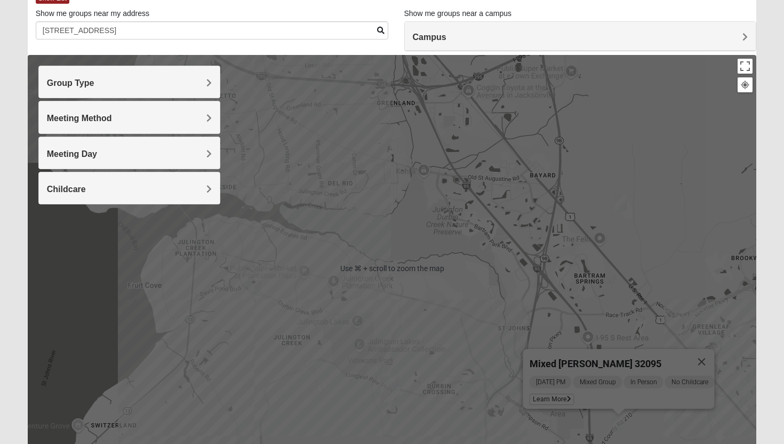
scroll to position [67, 0]
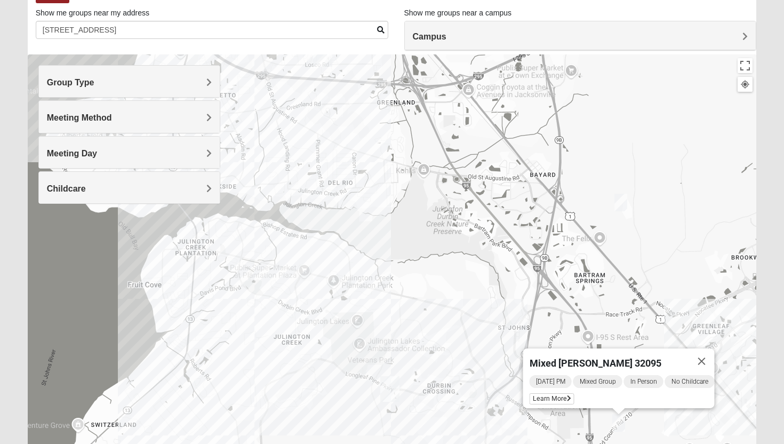
click at [618, 207] on img "Mixed Remley 32081" at bounding box center [621, 203] width 13 height 18
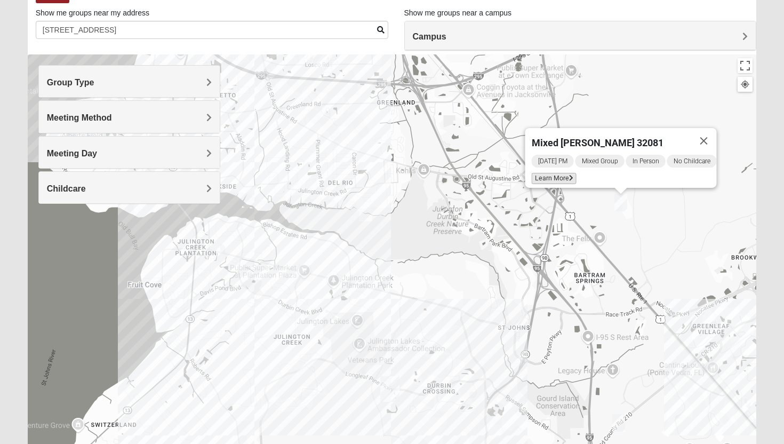
click at [569, 175] on icon at bounding box center [571, 178] width 4 height 6
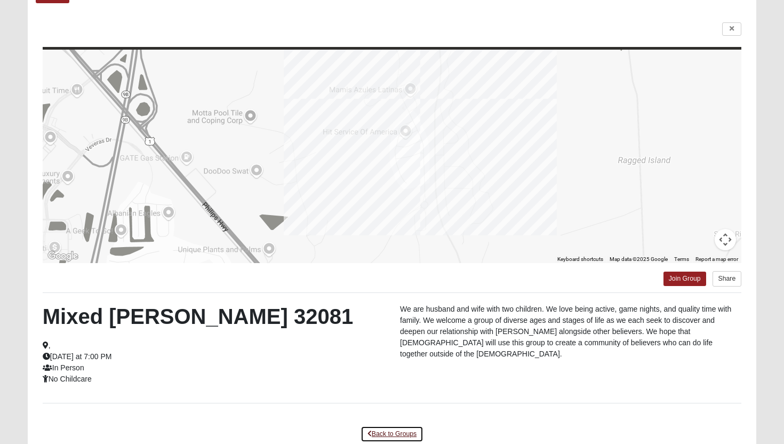
click at [388, 439] on link "Back to Groups" at bounding box center [392, 434] width 63 height 17
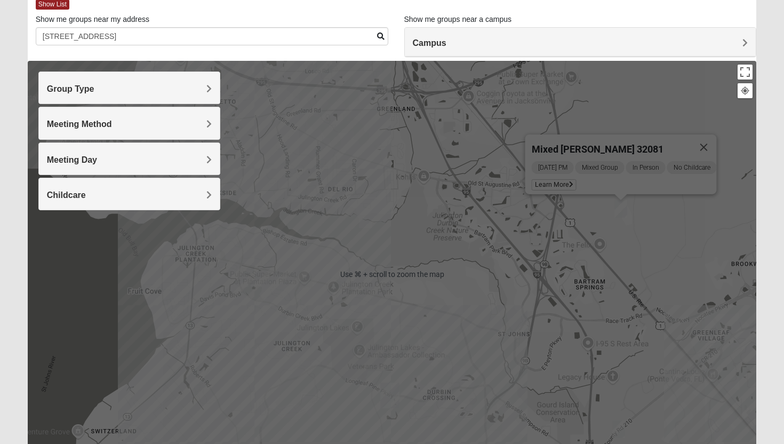
scroll to position [59, 0]
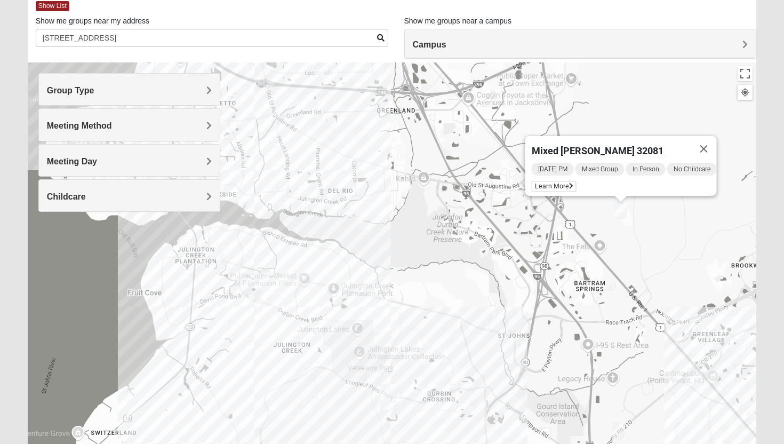
click at [445, 40] on span "Campus" at bounding box center [430, 44] width 34 height 9
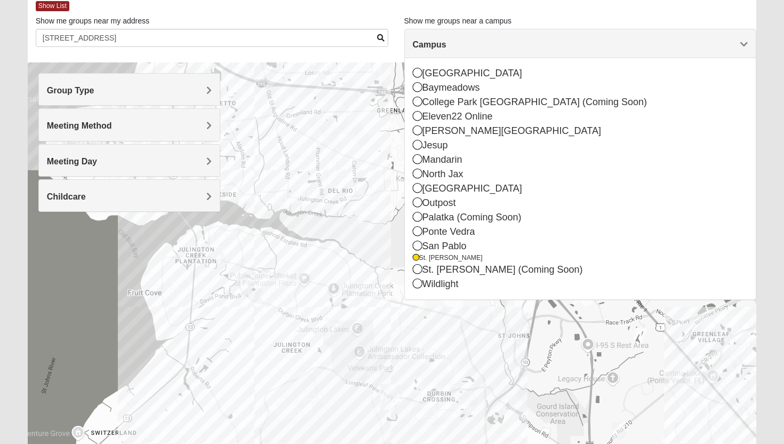
click at [447, 44] on span "Campus" at bounding box center [430, 44] width 34 height 9
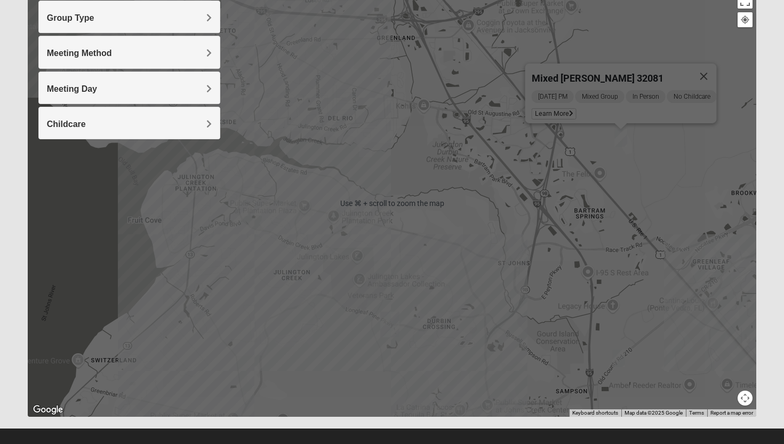
scroll to position [136, 0]
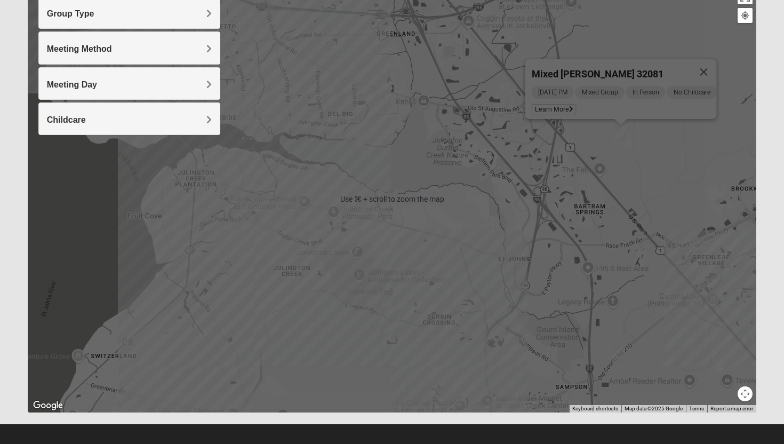
click at [626, 295] on div "Mixed [PERSON_NAME] 32081 [DATE] PM Mixed Group In Person No Childcare Learn Mo…" at bounding box center [392, 199] width 729 height 427
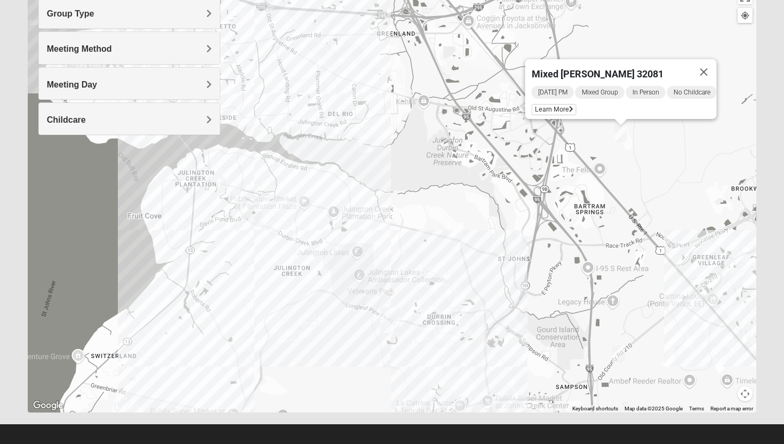
click at [622, 359] on img "Mixed Klein 32095" at bounding box center [618, 354] width 13 height 18
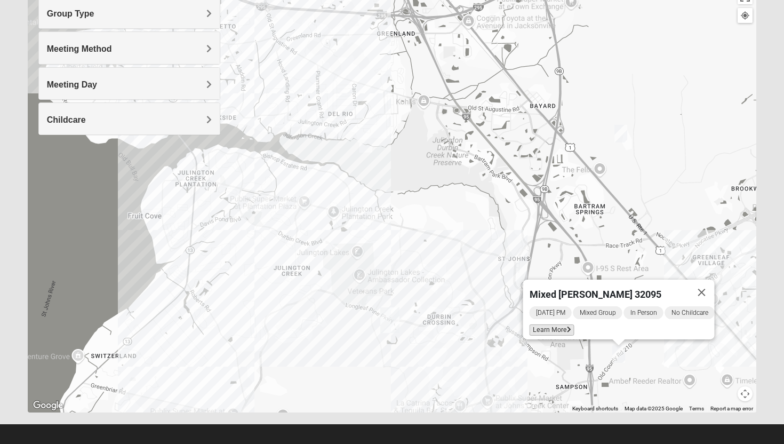
click at [554, 325] on span "Learn More" at bounding box center [552, 329] width 45 height 11
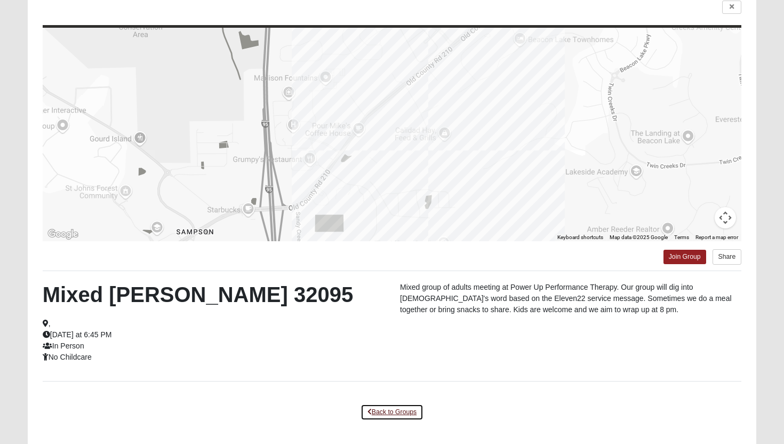
click at [393, 416] on link "Back to Groups" at bounding box center [392, 412] width 63 height 17
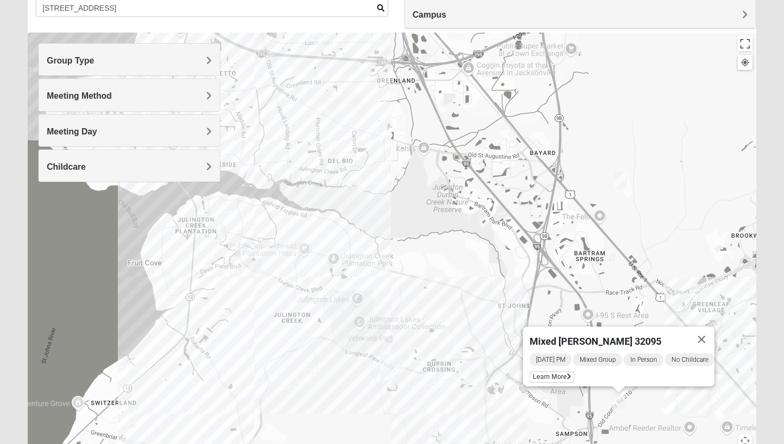
click at [624, 182] on img "Mixed Remley 32081" at bounding box center [621, 181] width 13 height 18
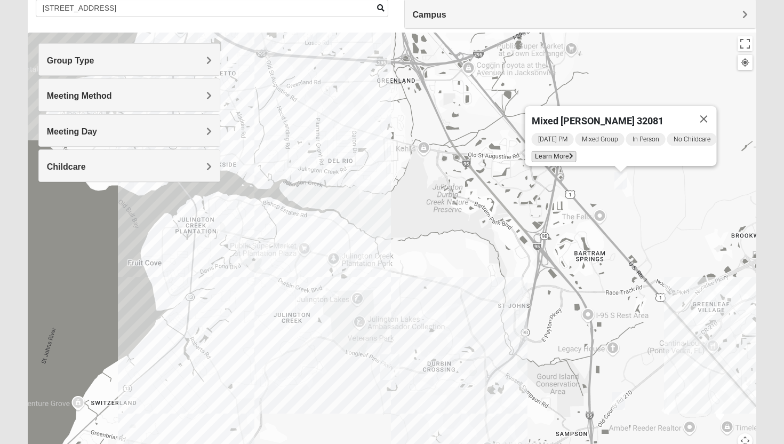
click at [555, 151] on span "Learn More" at bounding box center [554, 156] width 45 height 11
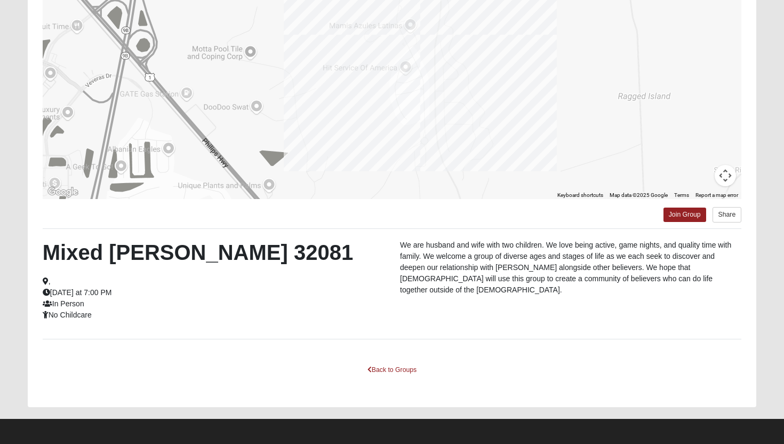
scroll to position [133, 0]
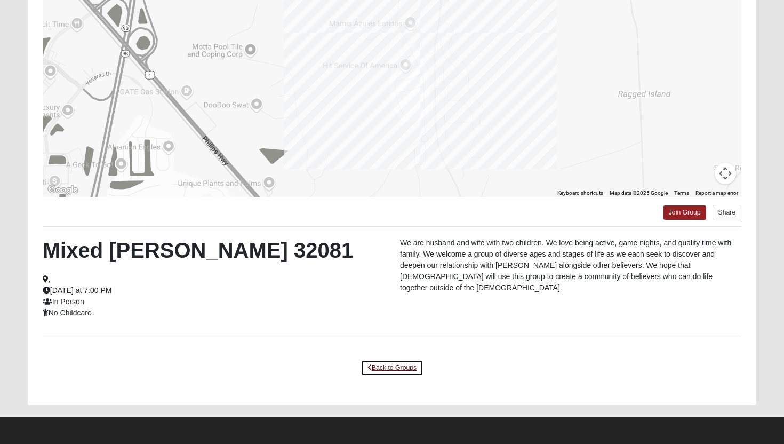
click at [371, 363] on link "Back to Groups" at bounding box center [392, 368] width 63 height 17
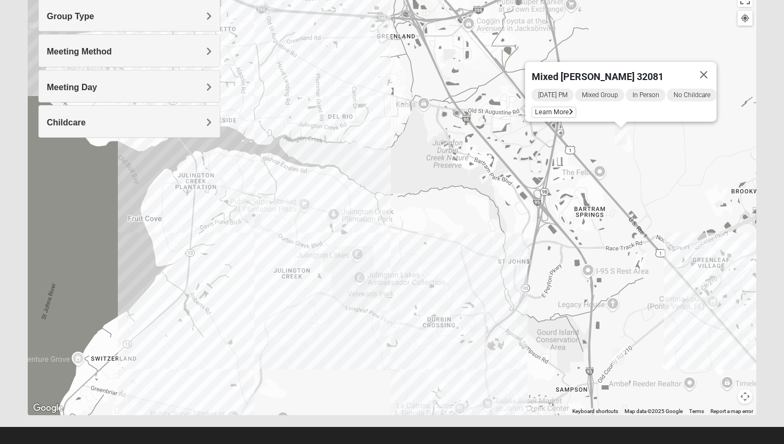
click at [618, 352] on img "Mixed Klein 32095" at bounding box center [618, 357] width 13 height 18
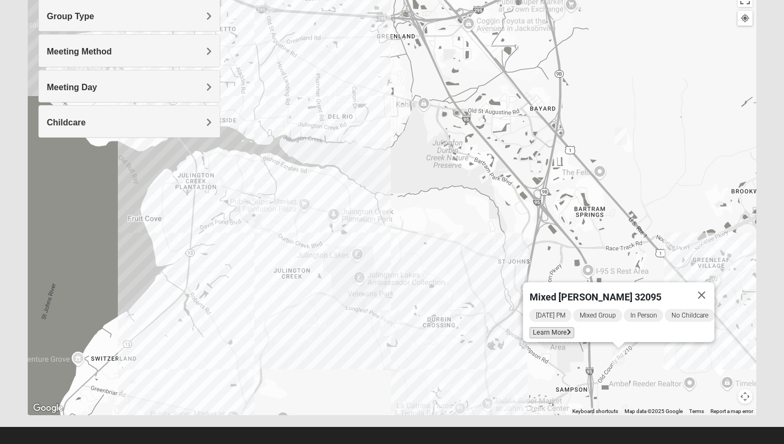
click at [554, 327] on span "Learn More" at bounding box center [552, 332] width 45 height 11
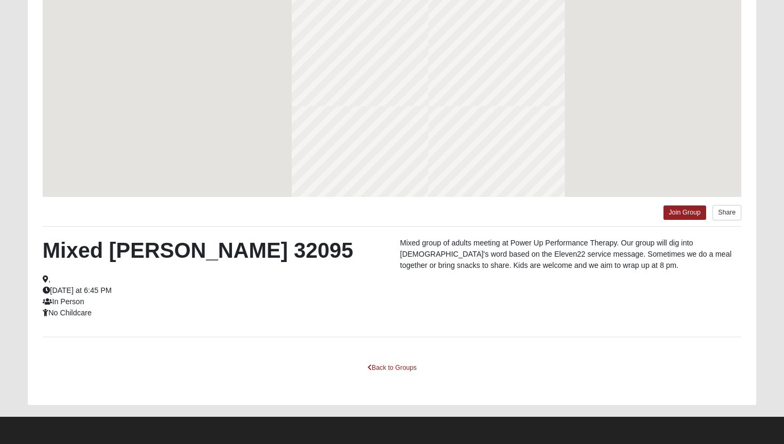
scroll to position [86, 0]
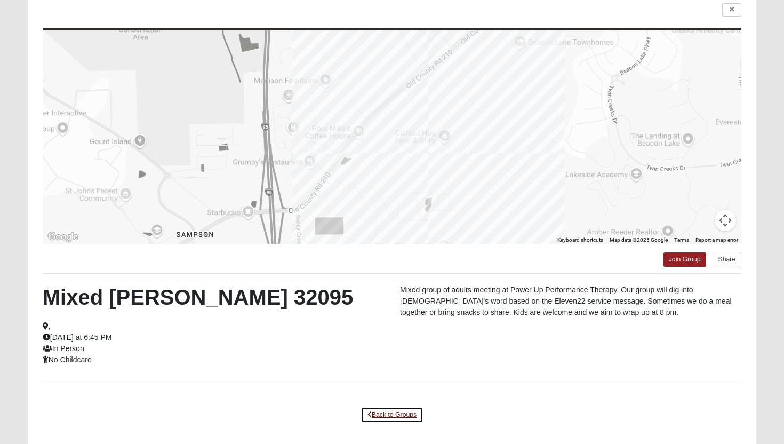
click at [384, 416] on link "Back to Groups" at bounding box center [392, 415] width 63 height 17
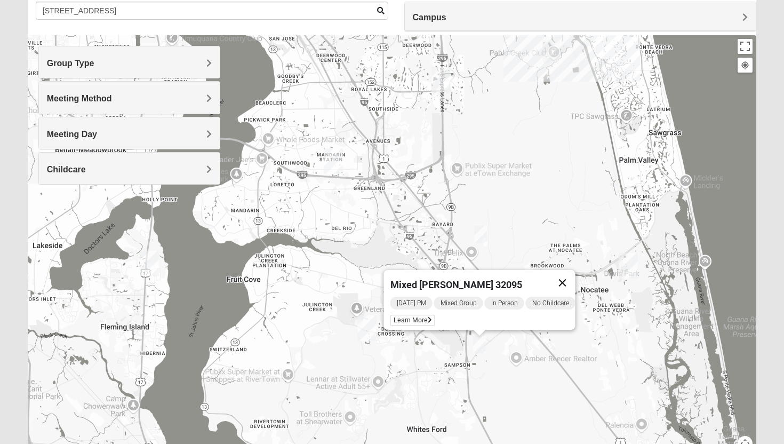
click at [570, 273] on button "Close" at bounding box center [563, 283] width 26 height 26
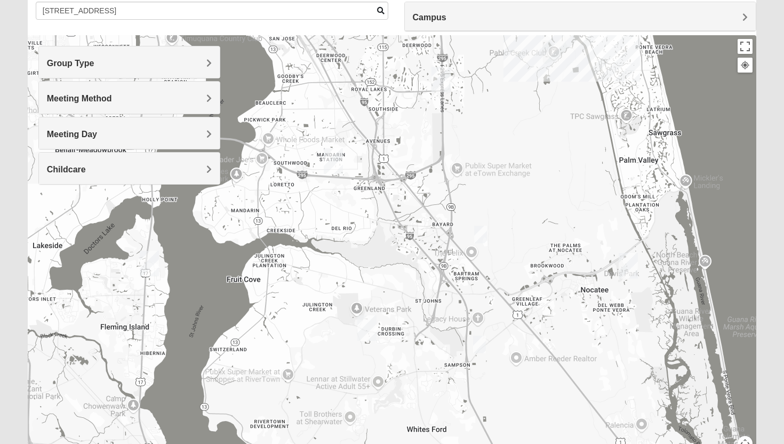
click at [196, 133] on h4 "Meeting Day" at bounding box center [129, 134] width 165 height 10
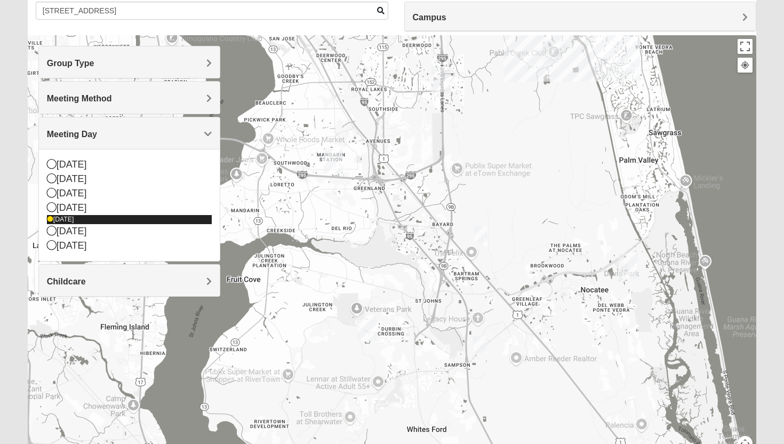
click at [49, 219] on icon at bounding box center [50, 219] width 6 height 6
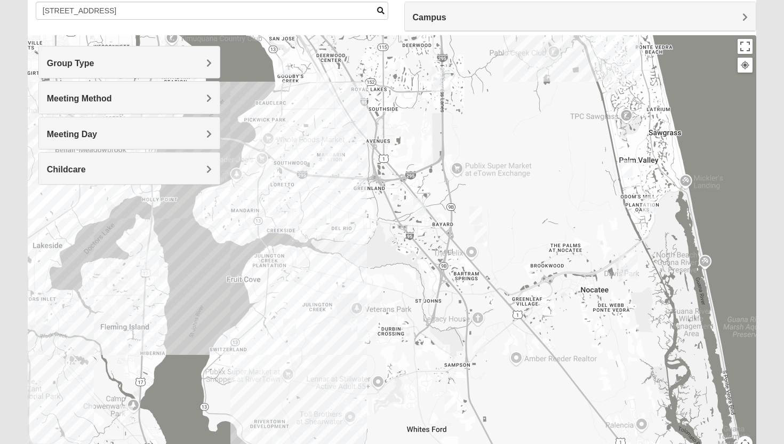
click at [76, 140] on div "Meeting Day" at bounding box center [129, 132] width 181 height 31
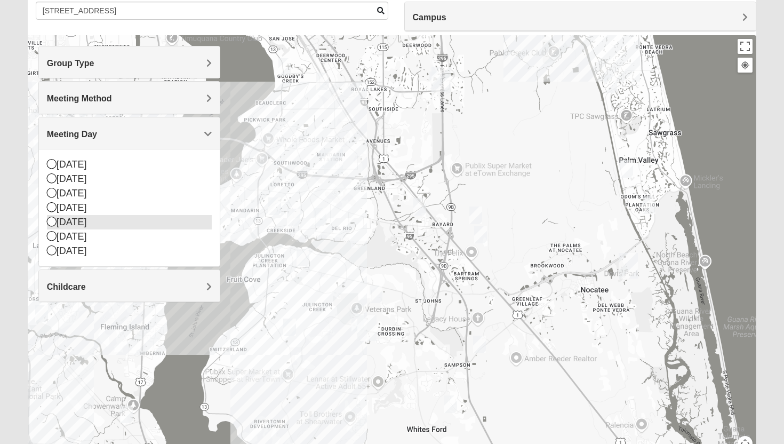
click at [52, 222] on icon at bounding box center [52, 222] width 10 height 10
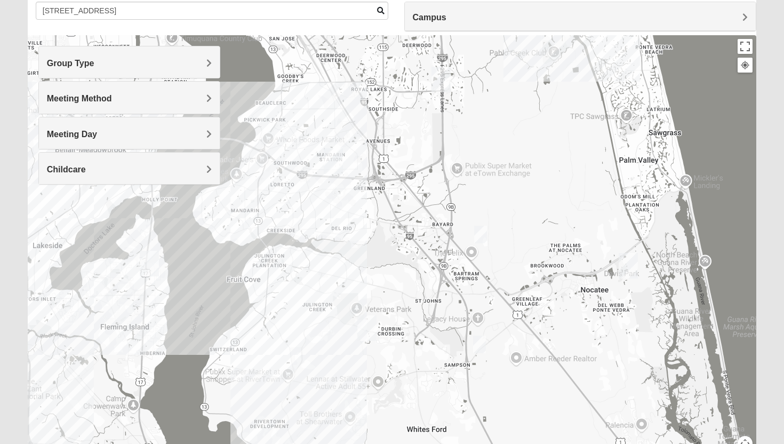
click at [70, 138] on span "Meeting Day" at bounding box center [72, 134] width 50 height 9
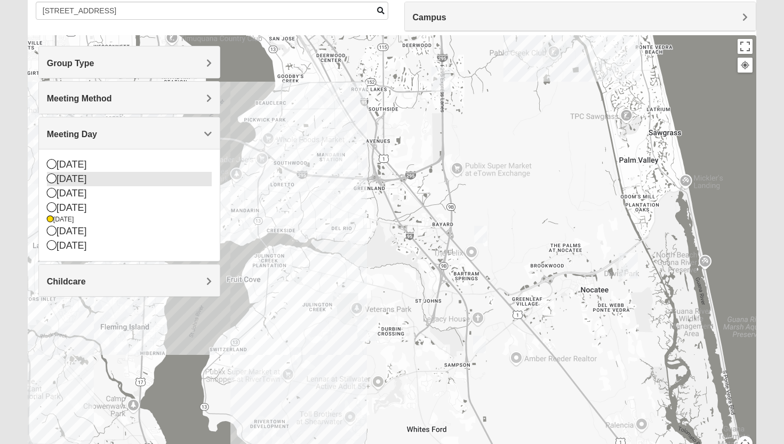
click at [49, 176] on icon at bounding box center [52, 178] width 10 height 10
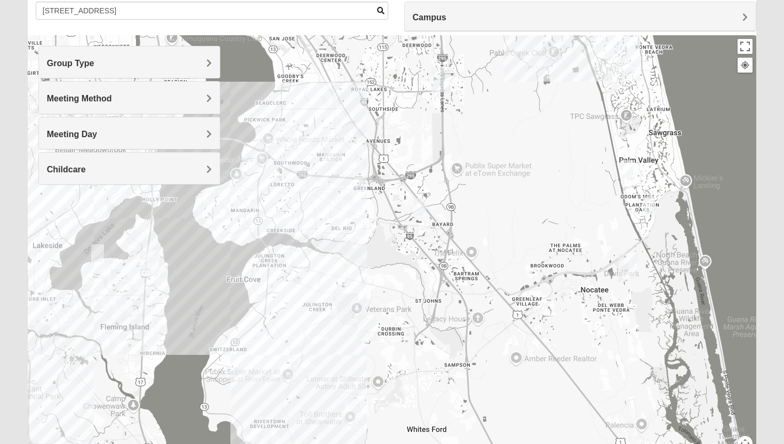
click at [87, 122] on div "Meeting Day" at bounding box center [129, 132] width 181 height 31
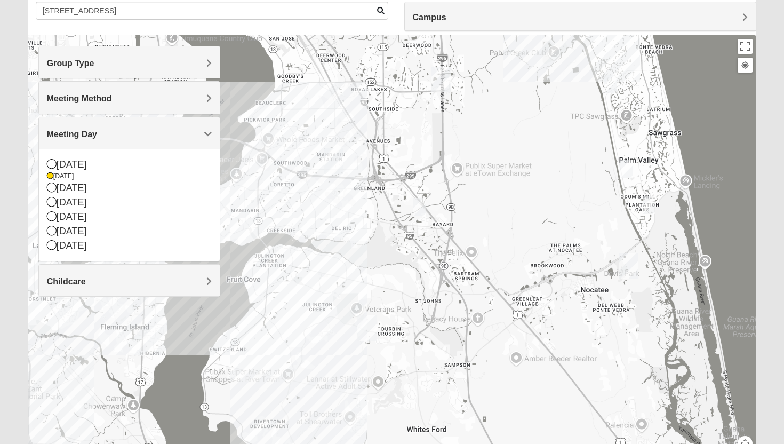
click at [420, 205] on img "1825 Mixed Cutshall 32258" at bounding box center [419, 207] width 13 height 18
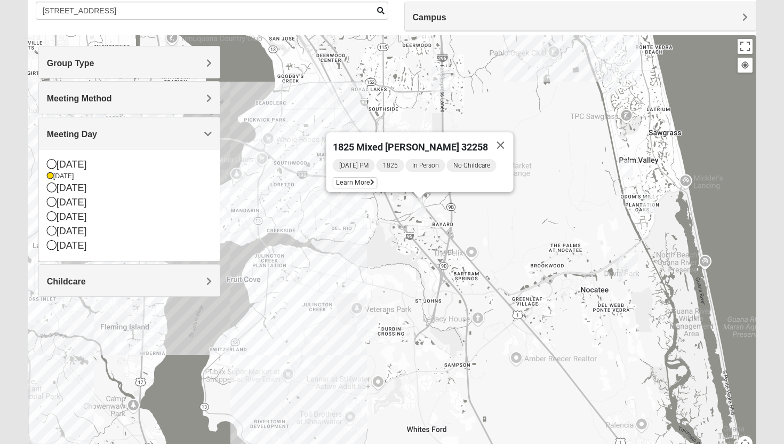
click at [188, 91] on div "Meeting Method" at bounding box center [129, 97] width 181 height 31
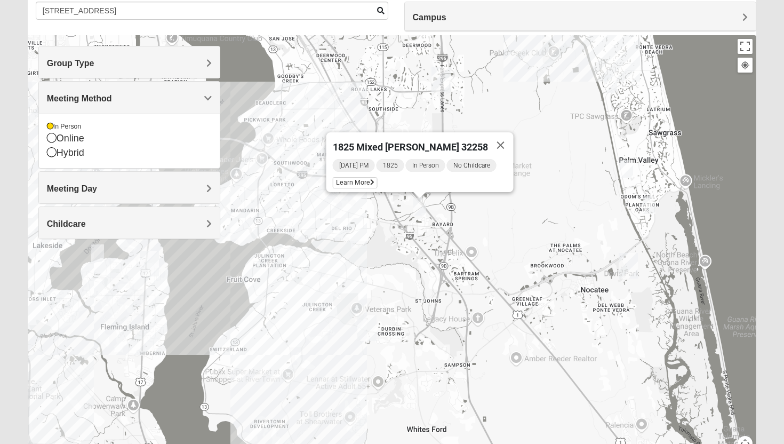
click at [179, 93] on div "Meeting Method" at bounding box center [129, 97] width 181 height 31
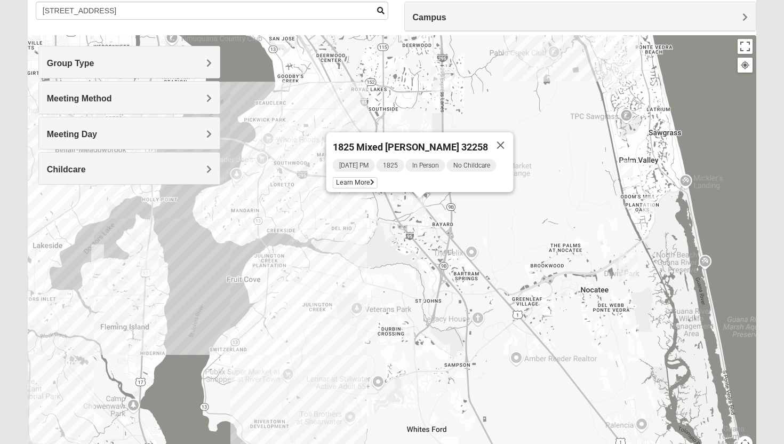
click at [175, 59] on h4 "Group Type" at bounding box center [129, 63] width 165 height 10
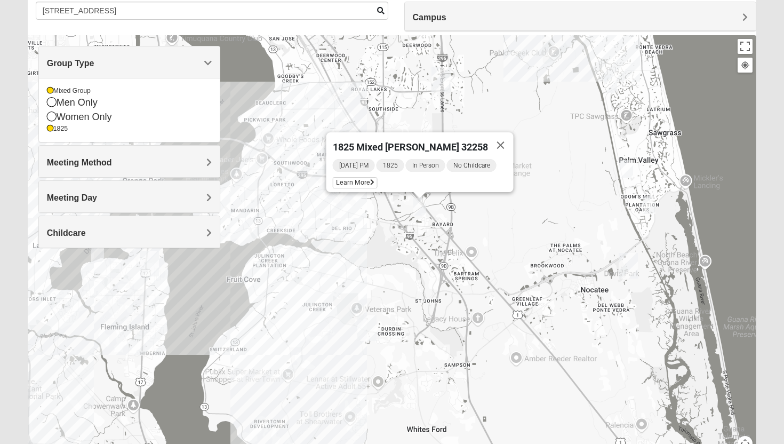
click at [175, 59] on h4 "Group Type" at bounding box center [129, 63] width 165 height 10
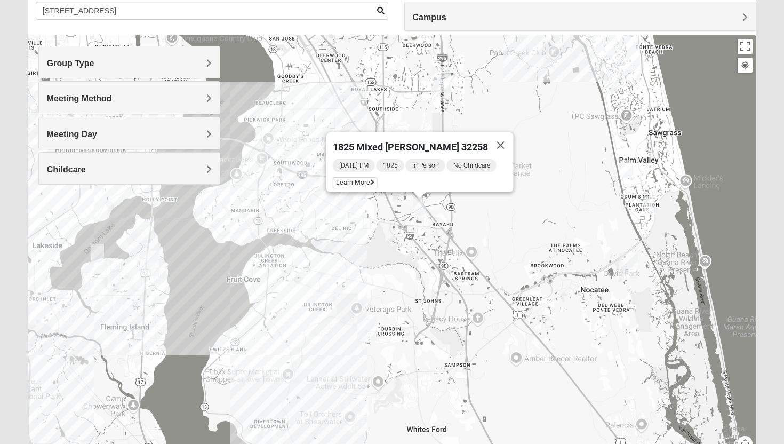
click at [201, 171] on h4 "Childcare" at bounding box center [129, 169] width 165 height 10
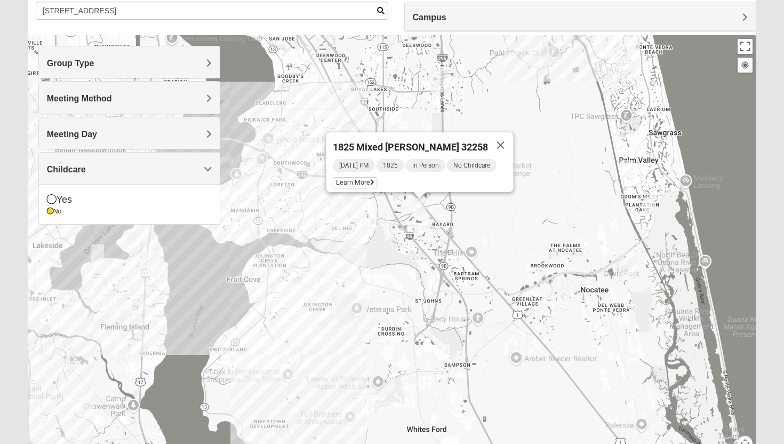
click at [194, 169] on h4 "Childcare" at bounding box center [129, 169] width 165 height 10
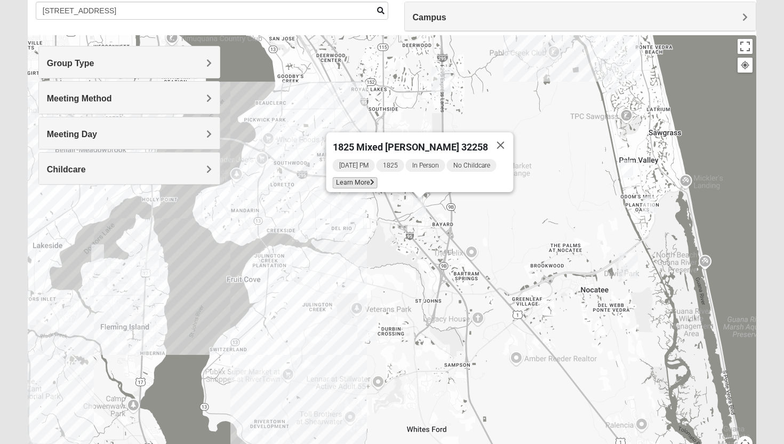
click at [366, 177] on span "Learn More" at bounding box center [355, 182] width 45 height 11
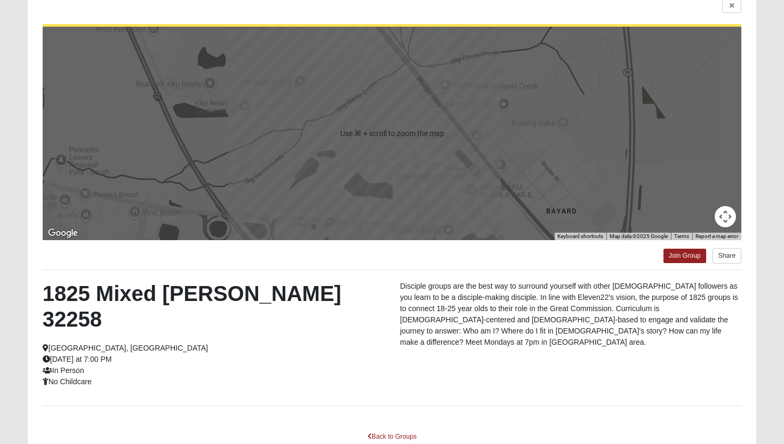
scroll to position [93, 0]
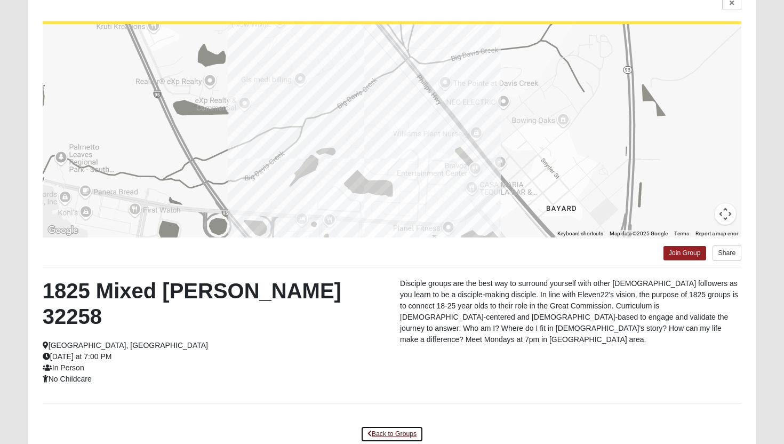
click at [394, 426] on link "Back to Groups" at bounding box center [392, 434] width 63 height 17
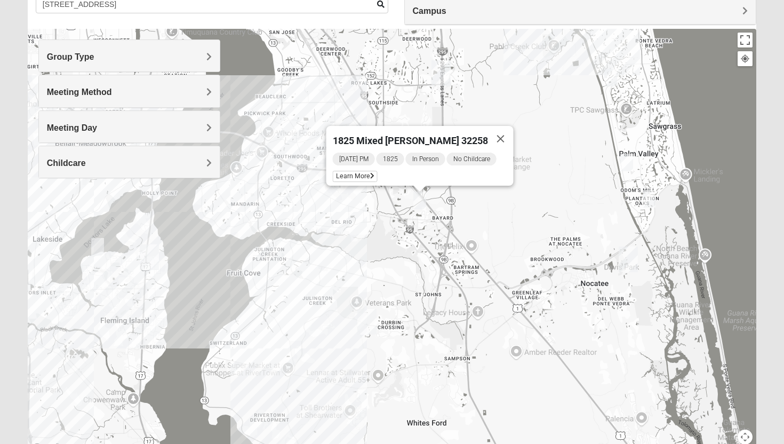
click at [166, 121] on div "Meeting Day" at bounding box center [129, 126] width 181 height 31
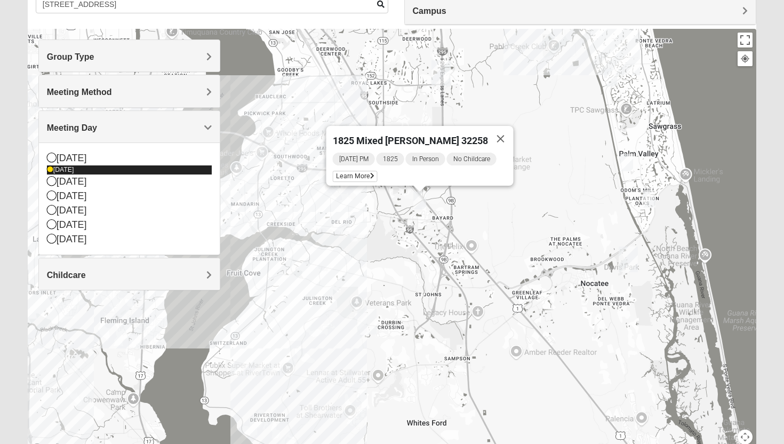
click at [51, 170] on icon at bounding box center [50, 169] width 6 height 6
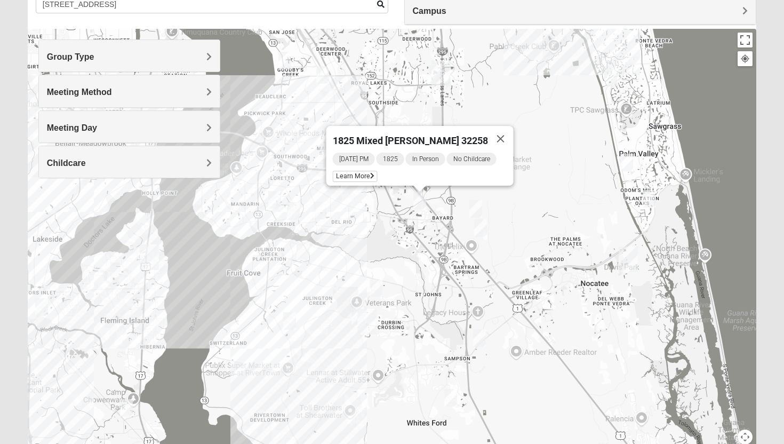
click at [77, 127] on span "Meeting Day" at bounding box center [72, 127] width 50 height 9
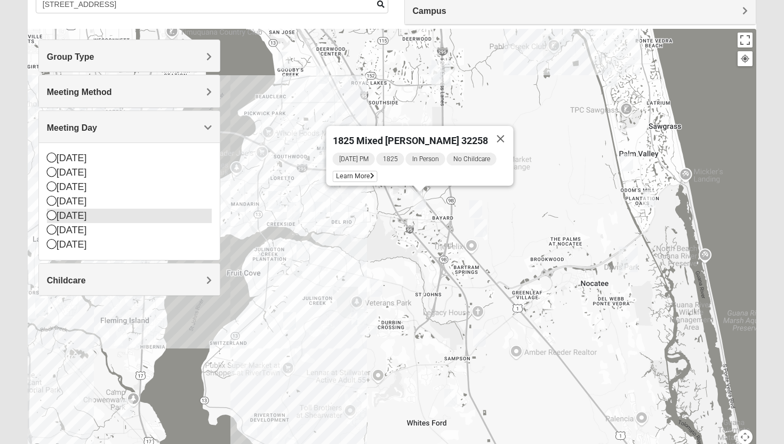
click at [51, 212] on icon at bounding box center [52, 215] width 10 height 10
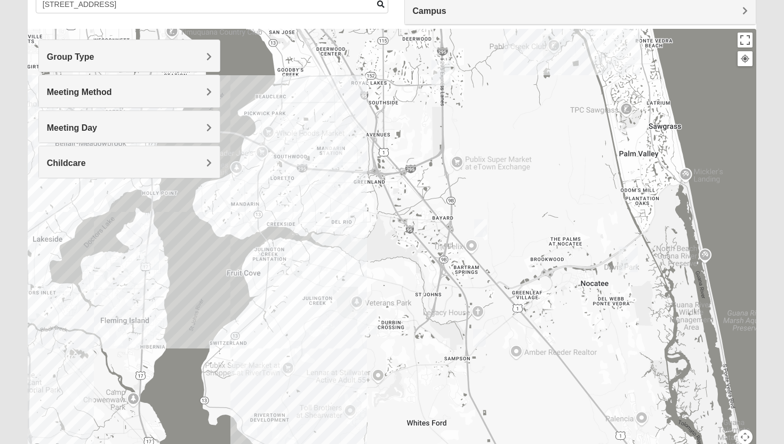
click at [478, 334] on img "Mixed Klein 32095" at bounding box center [479, 338] width 13 height 18
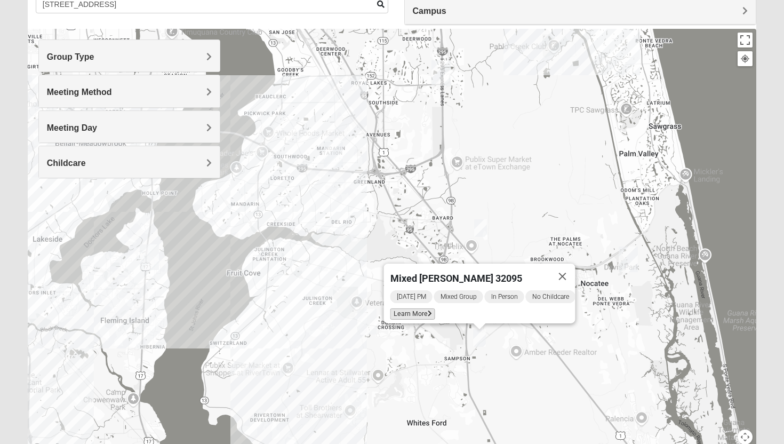
click at [419, 308] on span "Learn More" at bounding box center [413, 313] width 45 height 11
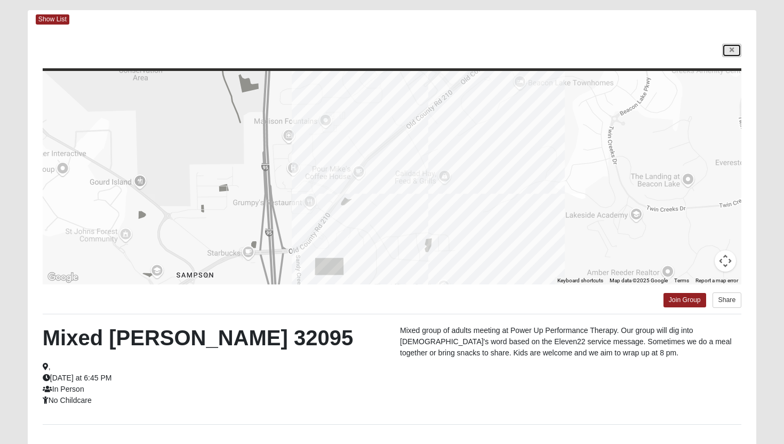
click at [736, 51] on link at bounding box center [731, 50] width 19 height 13
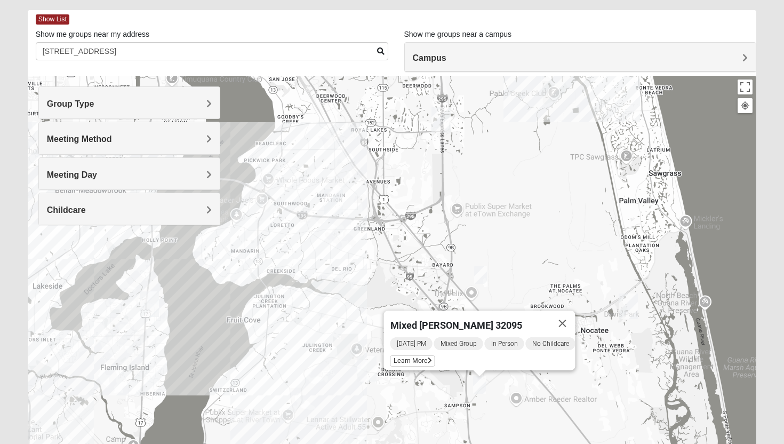
click at [476, 274] on img "Mixed Remley 32081" at bounding box center [480, 275] width 13 height 18
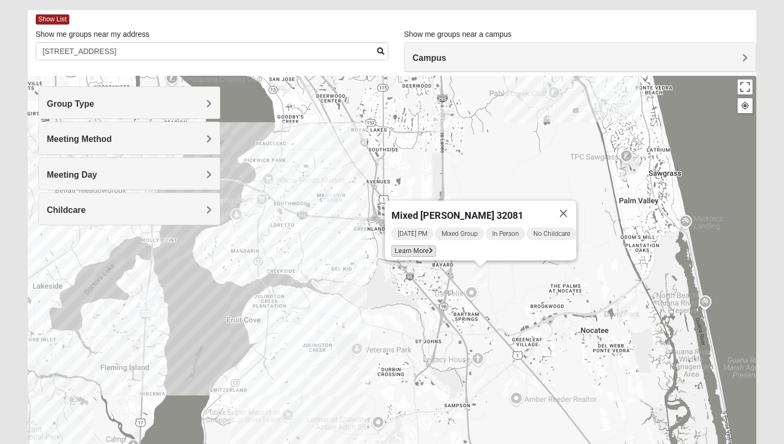
click at [413, 248] on span "Learn More" at bounding box center [414, 250] width 45 height 11
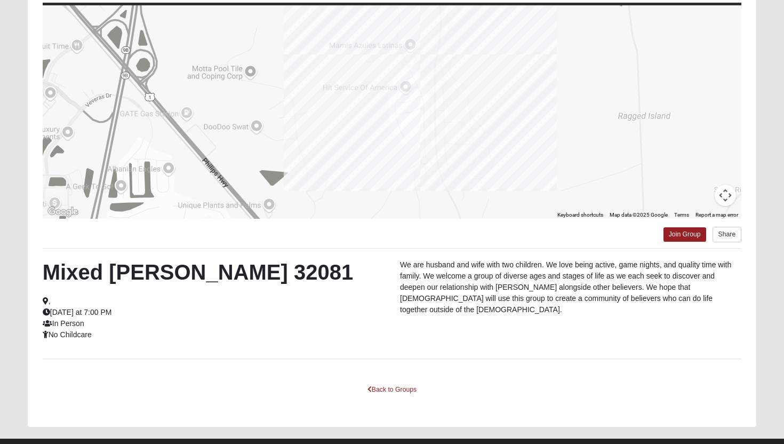
scroll to position [118, 0]
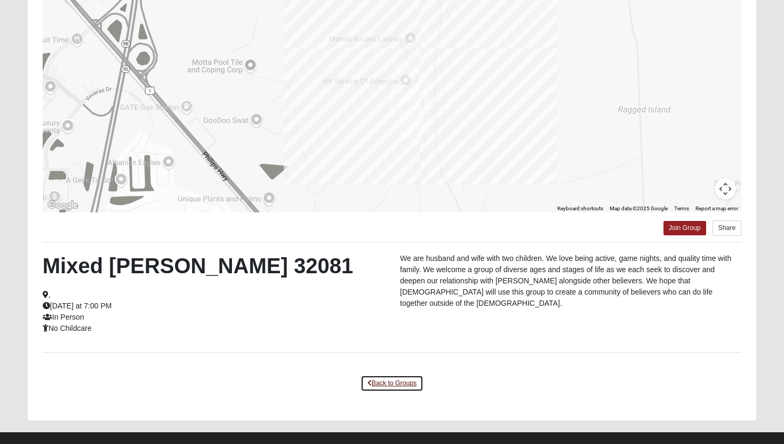
click at [395, 383] on link "Back to Groups" at bounding box center [392, 383] width 63 height 17
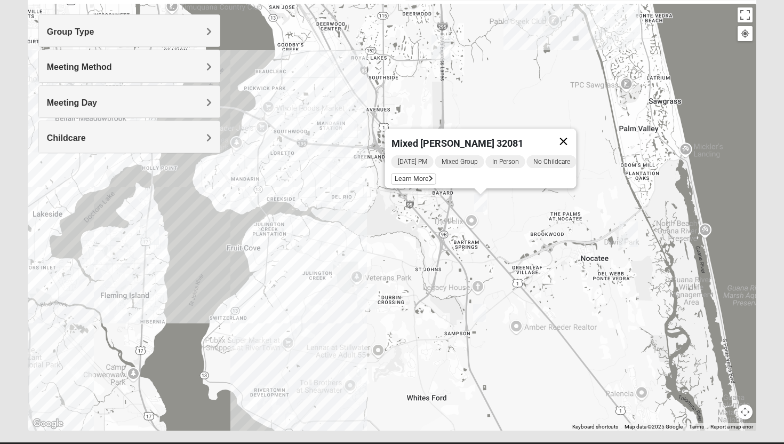
click at [576, 134] on button "Close" at bounding box center [564, 142] width 26 height 26
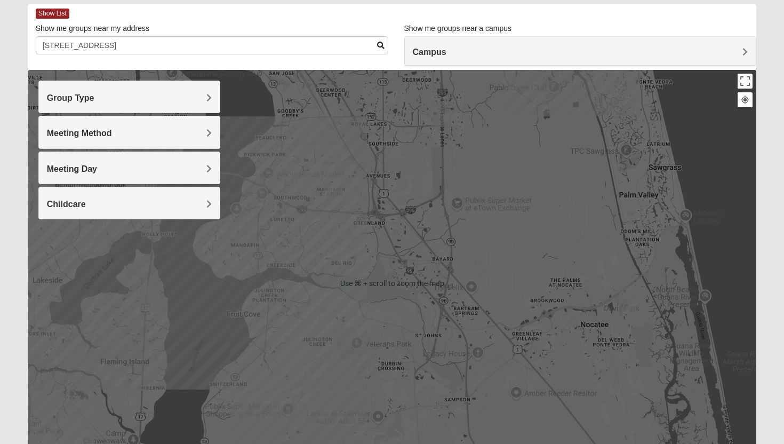
scroll to position [48, 0]
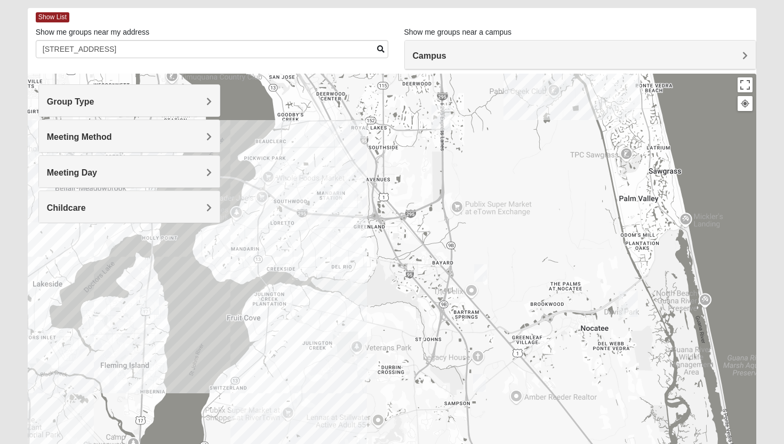
click at [456, 47] on div "Campus" at bounding box center [581, 55] width 352 height 29
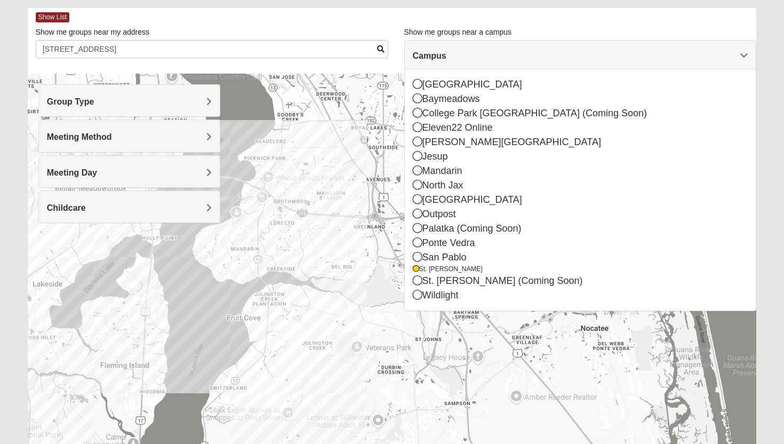
click at [447, 53] on span "Campus" at bounding box center [430, 55] width 34 height 9
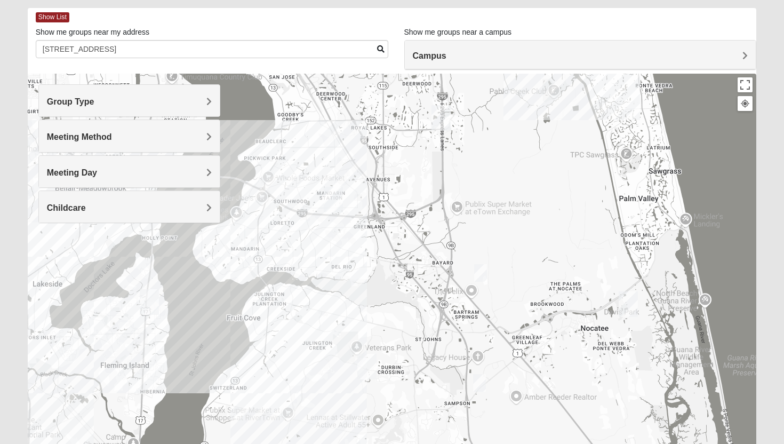
click at [168, 93] on div "Group Type" at bounding box center [129, 100] width 181 height 31
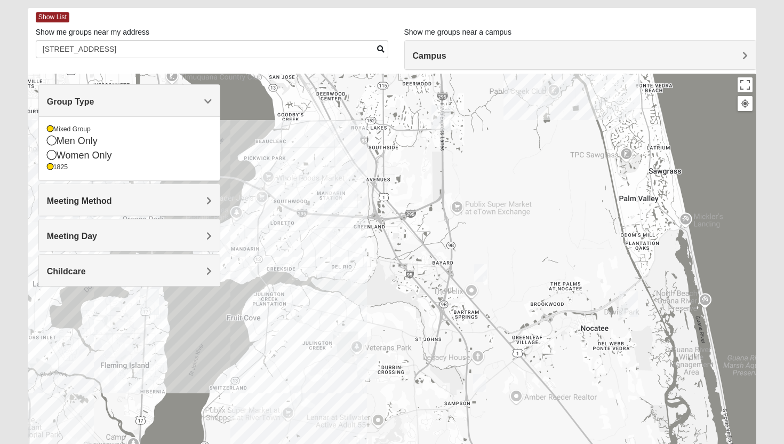
click at [126, 93] on div "Group Type" at bounding box center [129, 100] width 181 height 31
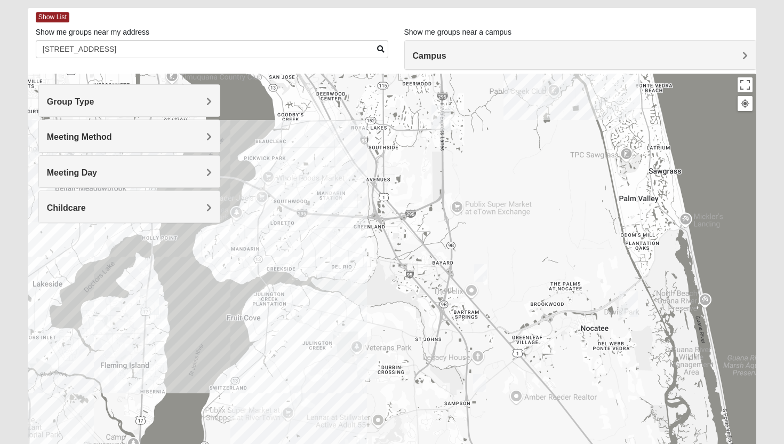
click at [112, 136] on h4 "Meeting Method" at bounding box center [129, 137] width 165 height 10
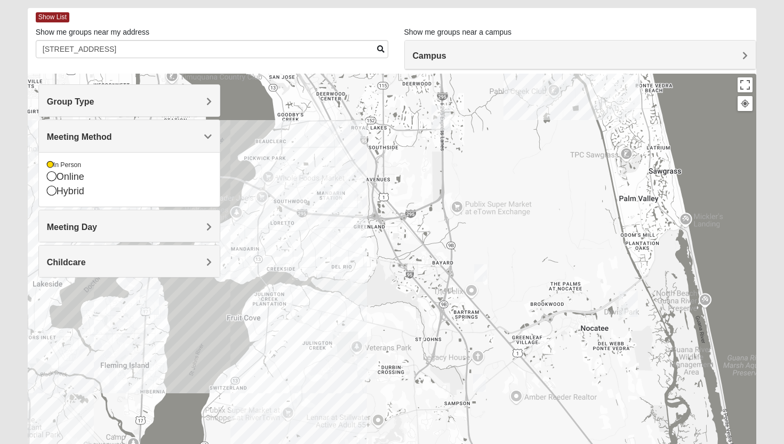
click at [113, 134] on h4 "Meeting Method" at bounding box center [129, 137] width 165 height 10
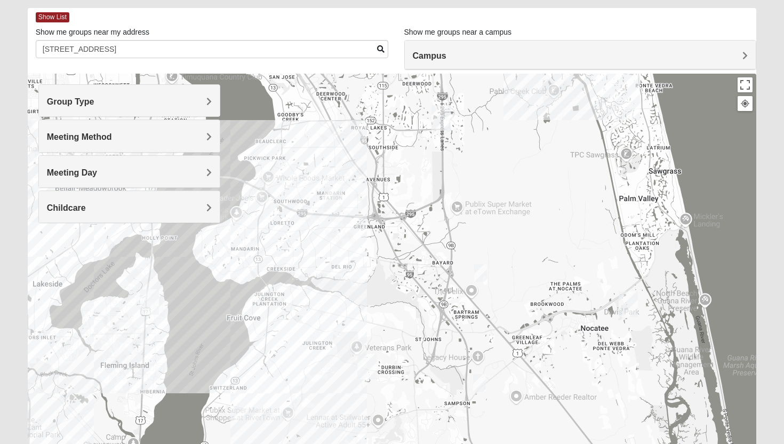
click at [110, 176] on h4 "Meeting Day" at bounding box center [129, 173] width 165 height 10
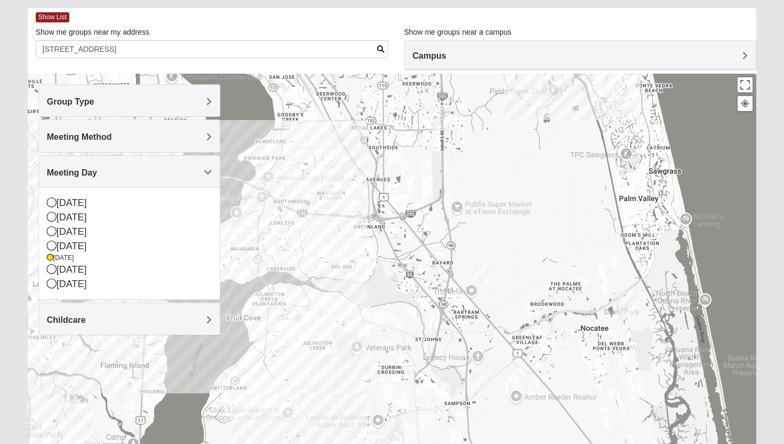
click at [155, 161] on div "Meeting Day" at bounding box center [129, 171] width 181 height 31
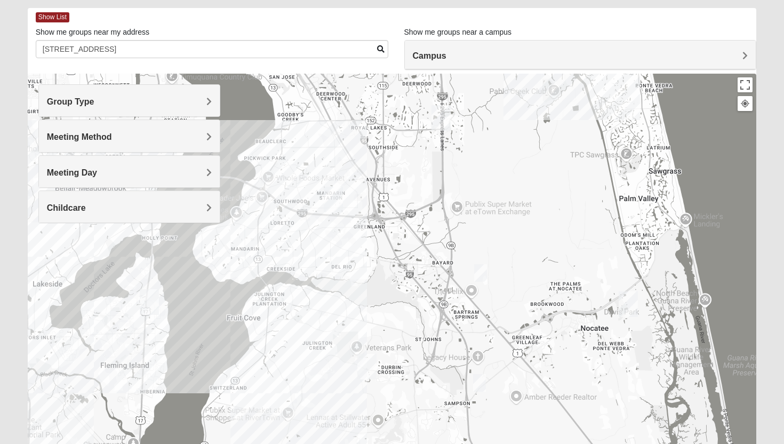
click at [141, 216] on div "Childcare" at bounding box center [129, 206] width 181 height 31
click at [138, 204] on h4 "Childcare" at bounding box center [129, 208] width 165 height 10
click at [480, 380] on img "Mixed Klein 32095" at bounding box center [479, 383] width 13 height 18
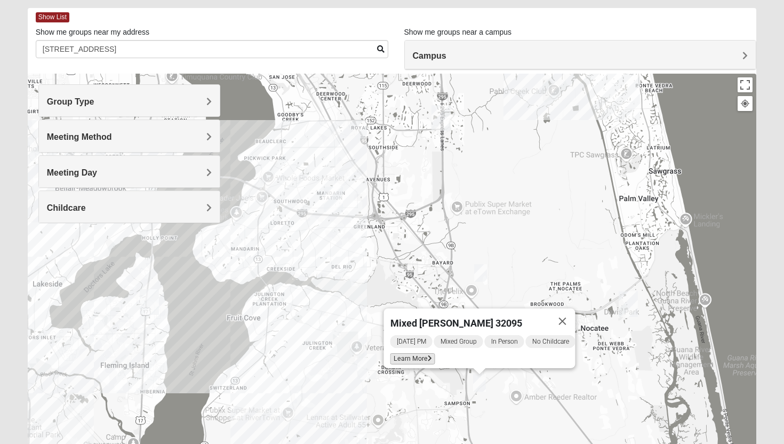
click at [399, 355] on span "Learn More" at bounding box center [413, 358] width 45 height 11
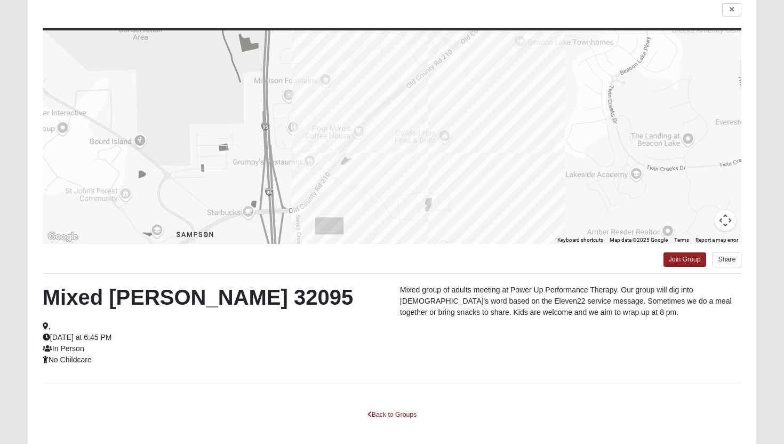
scroll to position [103, 0]
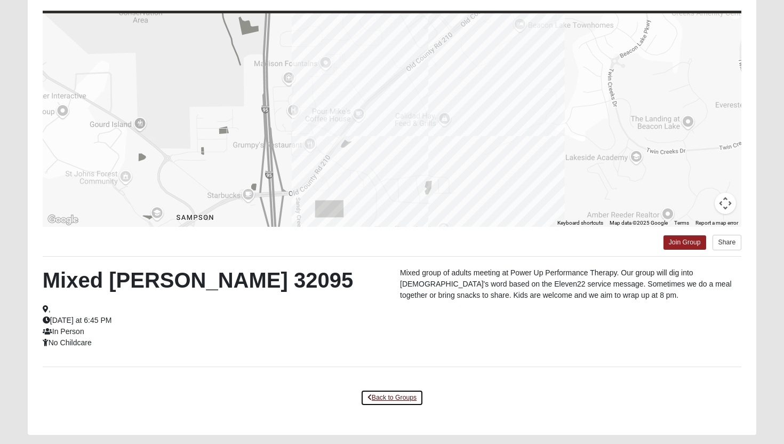
click at [389, 399] on link "Back to Groups" at bounding box center [392, 397] width 63 height 17
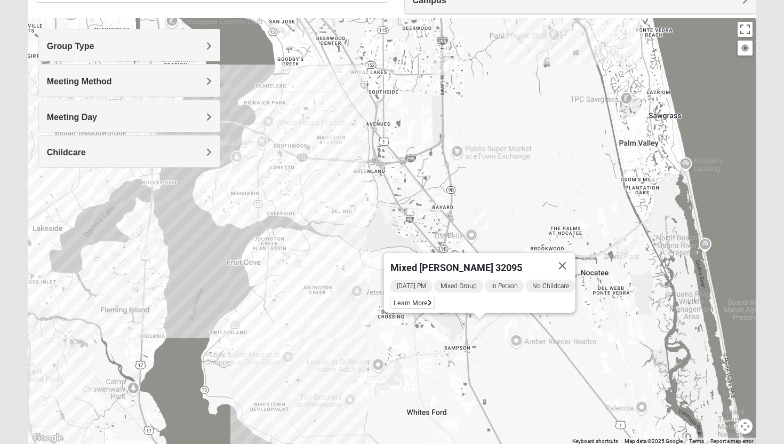
click at [482, 219] on img "Mixed Remley 32081" at bounding box center [480, 218] width 13 height 18
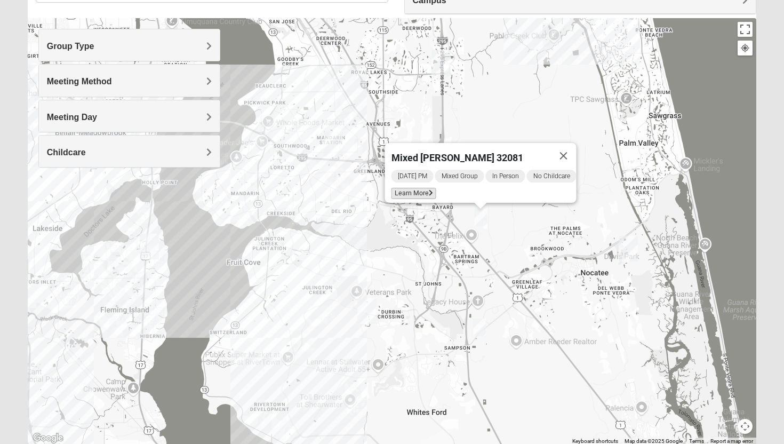
click at [411, 188] on span "Learn More" at bounding box center [414, 193] width 45 height 11
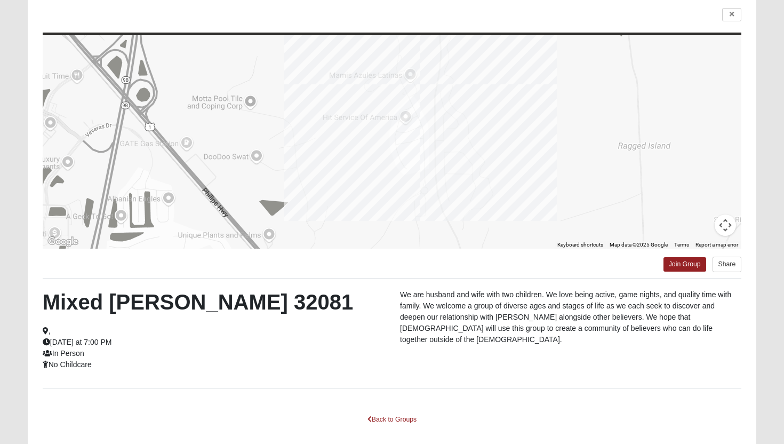
scroll to position [81, 0]
click at [386, 424] on link "Back to Groups" at bounding box center [392, 420] width 63 height 17
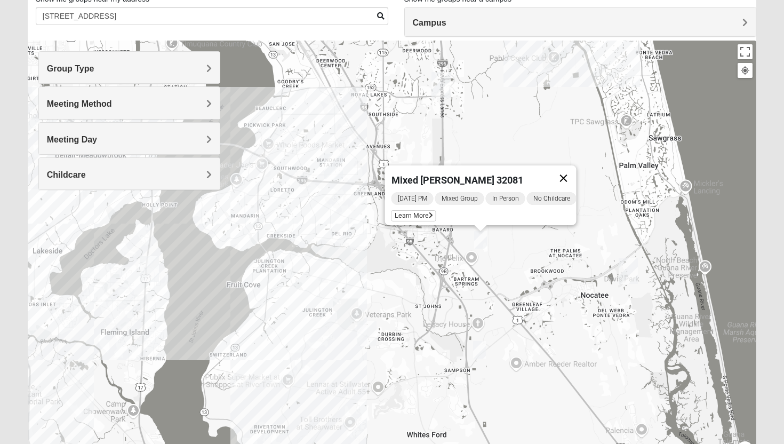
click at [577, 172] on button "Close" at bounding box center [564, 178] width 26 height 26
